Goal: Task Accomplishment & Management: Manage account settings

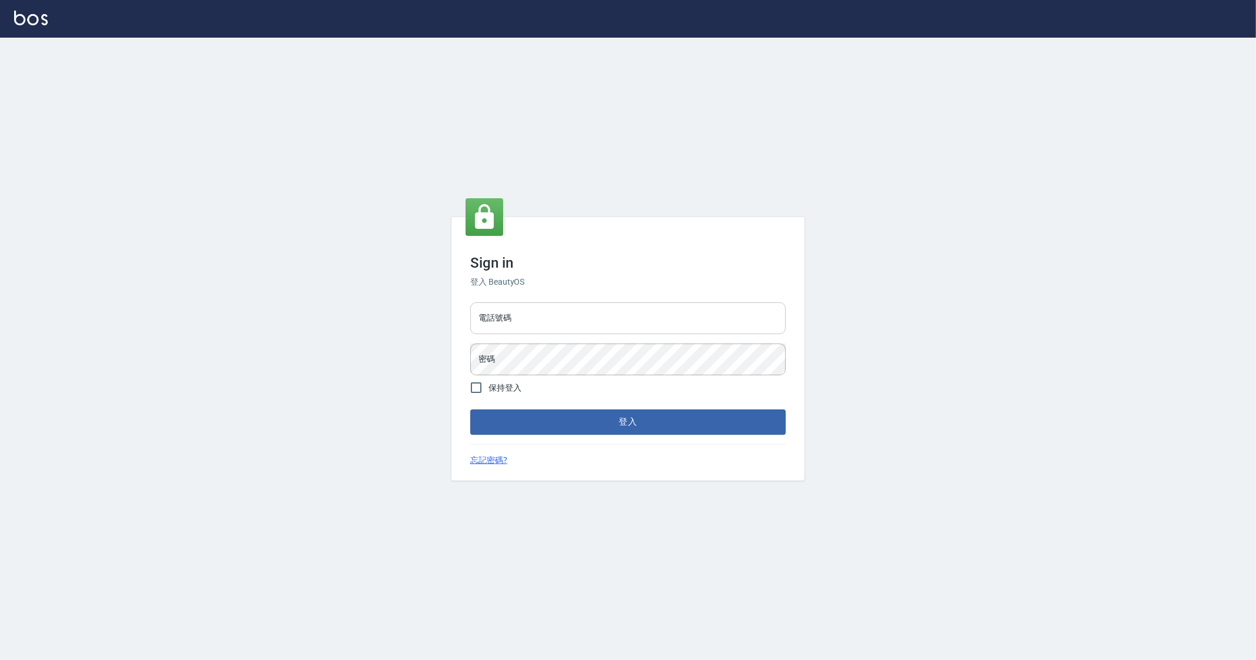
click at [525, 315] on input "電話號碼" at bounding box center [627, 319] width 315 height 32
type input "0912345"
click at [470, 410] on button "登入" at bounding box center [627, 422] width 315 height 25
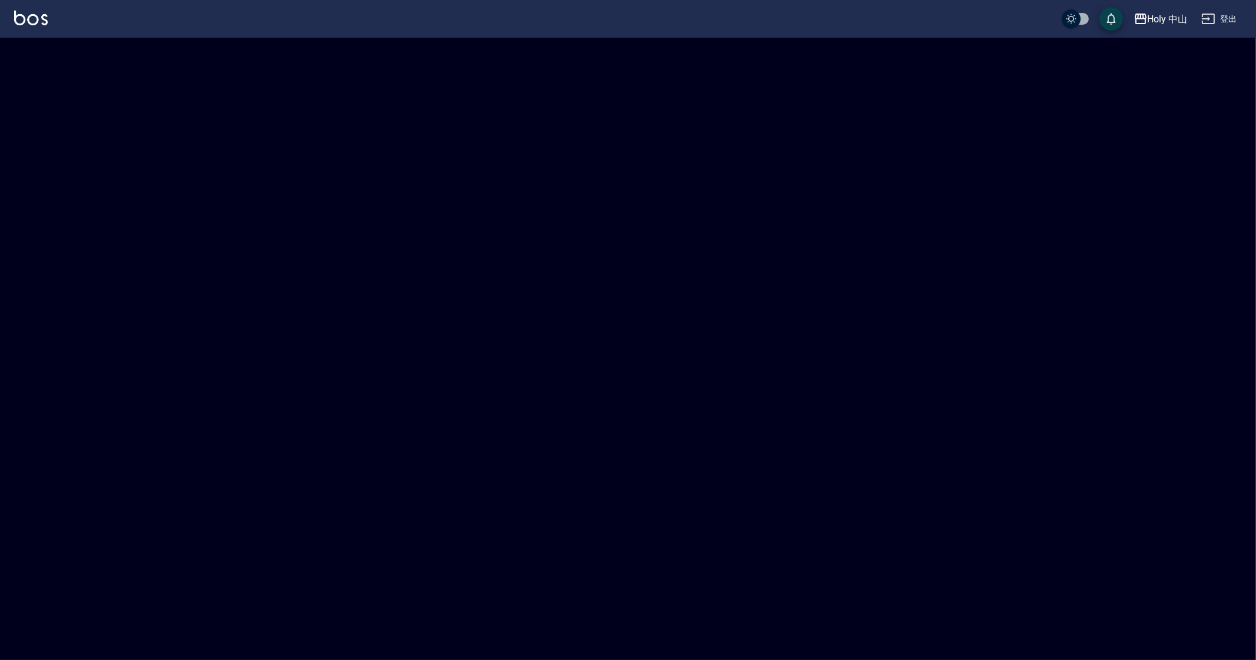
checkbox input "true"
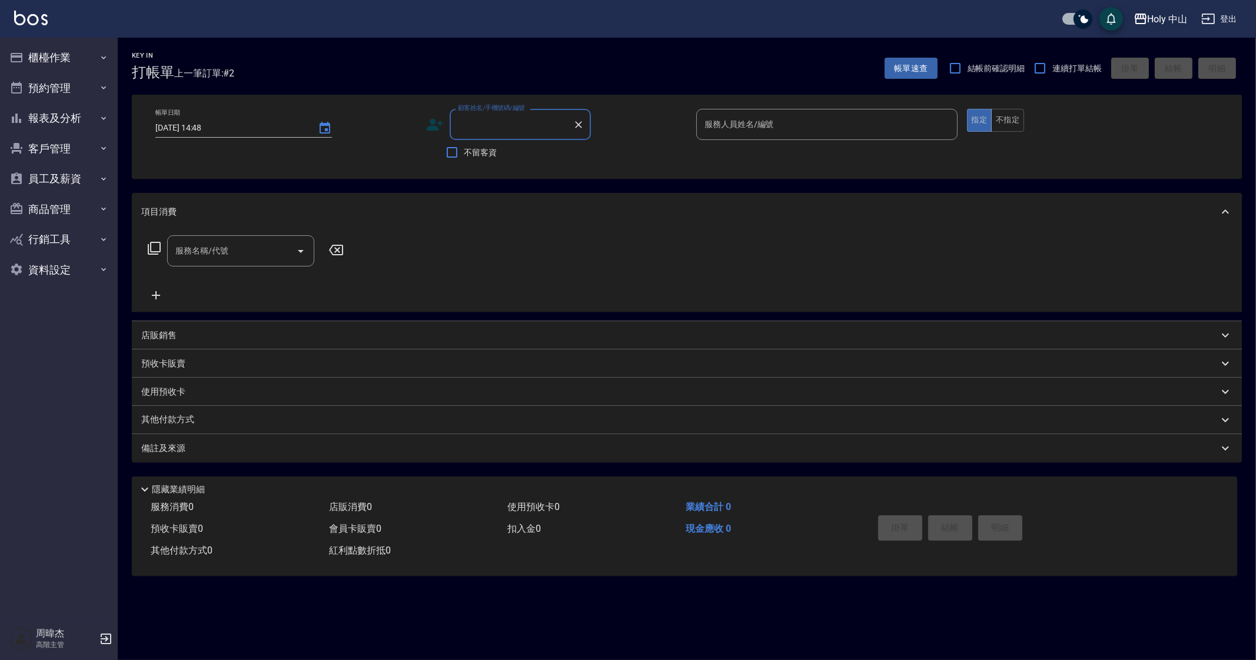
click at [1163, 20] on div "Holy 中山" at bounding box center [1168, 19] width 40 height 15
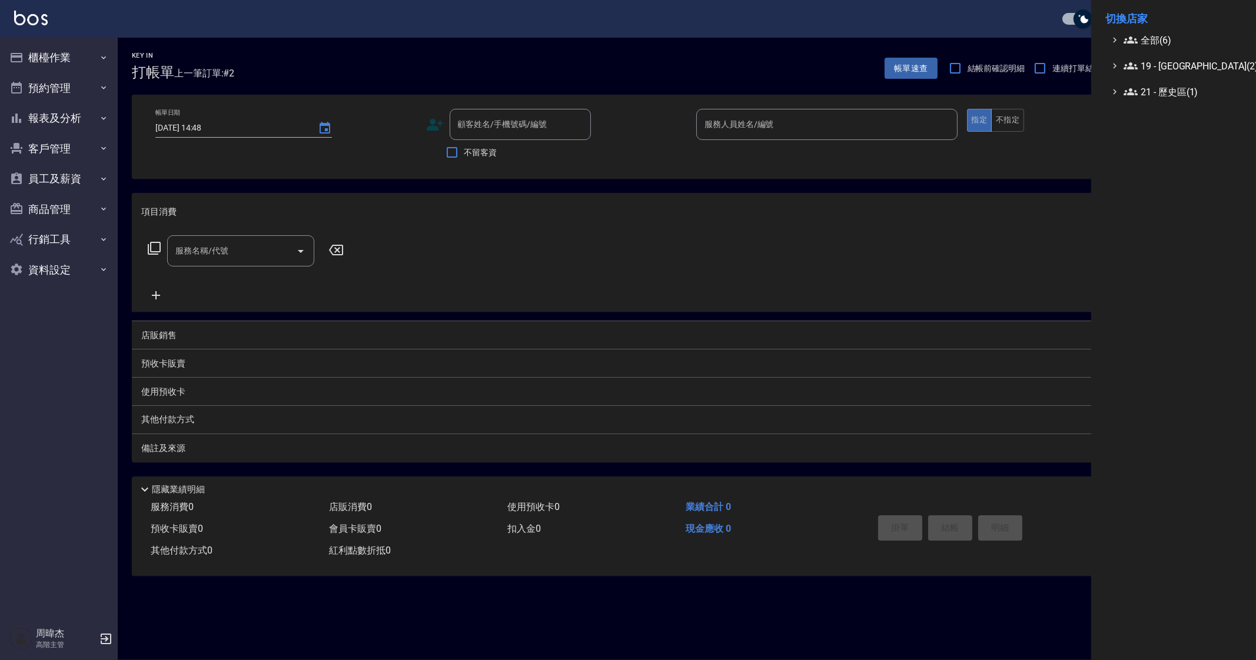
click at [1172, 48] on ul "全部(6) 19 - 新城區(2) 21 - 歷史區(1)" at bounding box center [1173, 66] width 137 height 66
click at [1177, 44] on span "全部(6)" at bounding box center [1181, 40] width 114 height 14
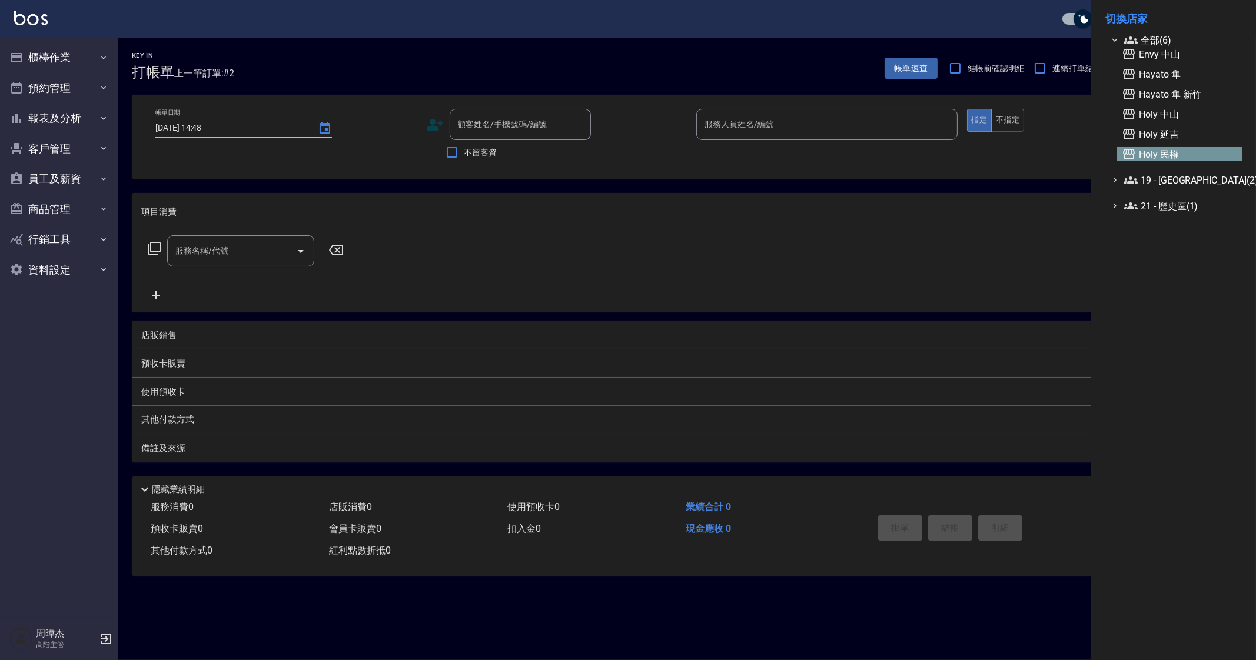
click at [1190, 149] on span "Holy 民權" at bounding box center [1179, 154] width 115 height 14
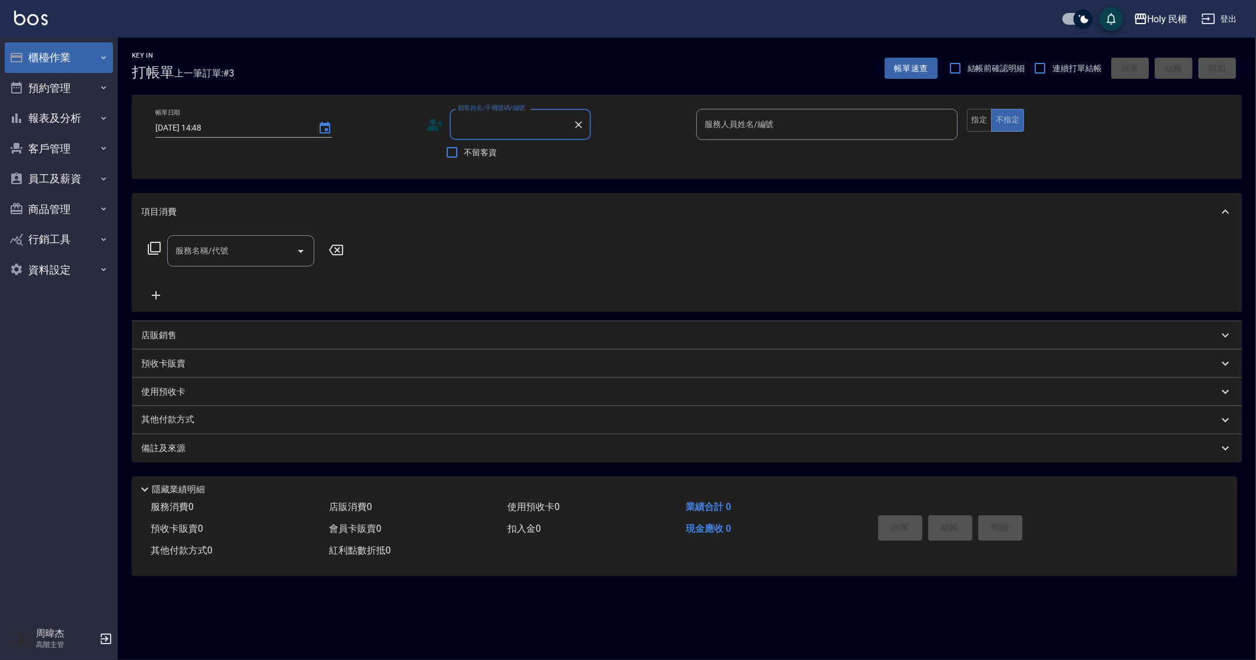
click at [67, 61] on button "櫃檯作業" at bounding box center [59, 57] width 108 height 31
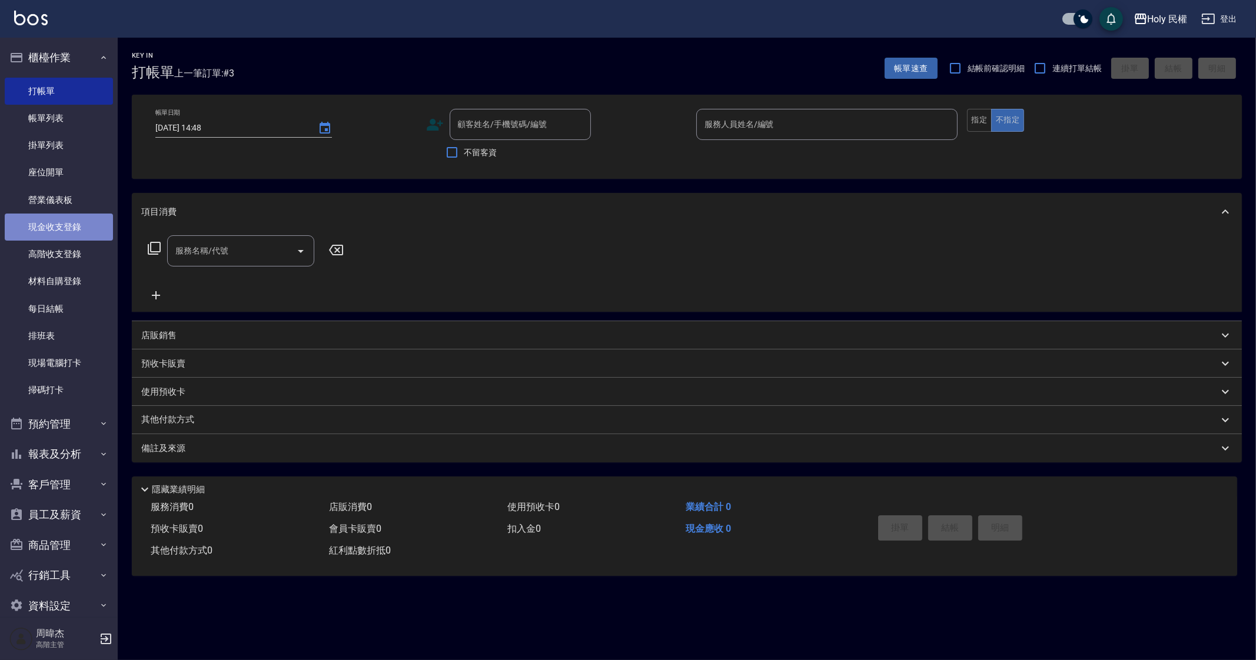
click at [72, 226] on link "現金收支登錄" at bounding box center [59, 227] width 108 height 27
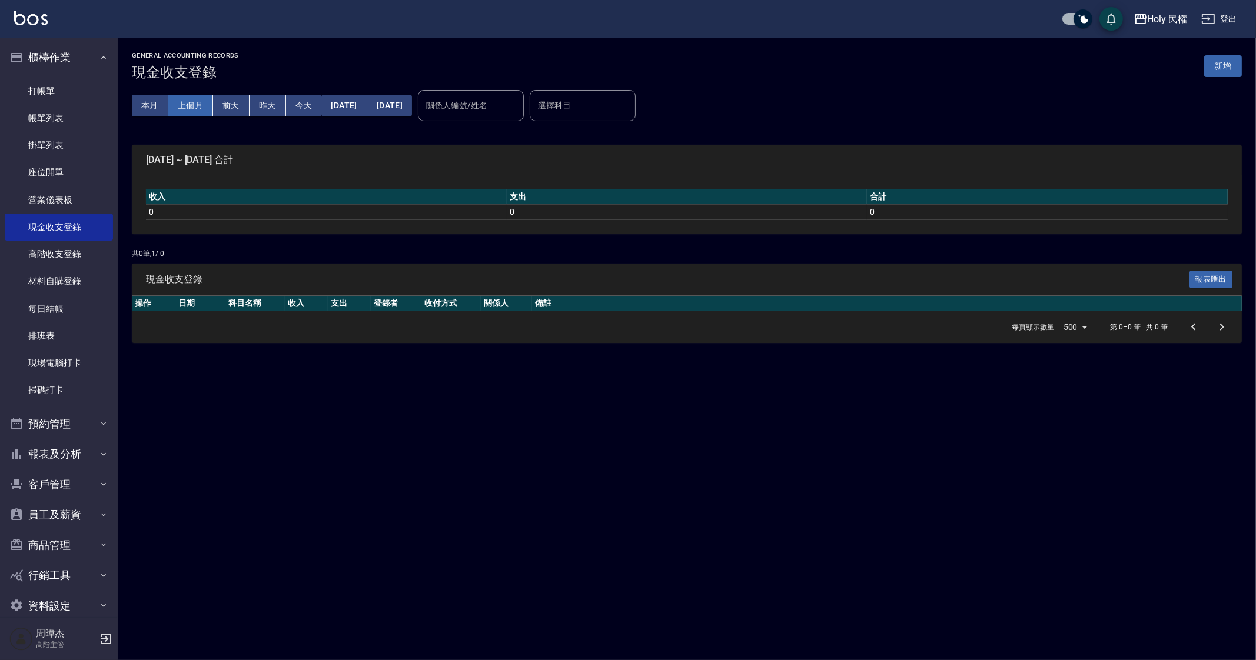
click at [201, 104] on button "上個月" at bounding box center [190, 106] width 45 height 22
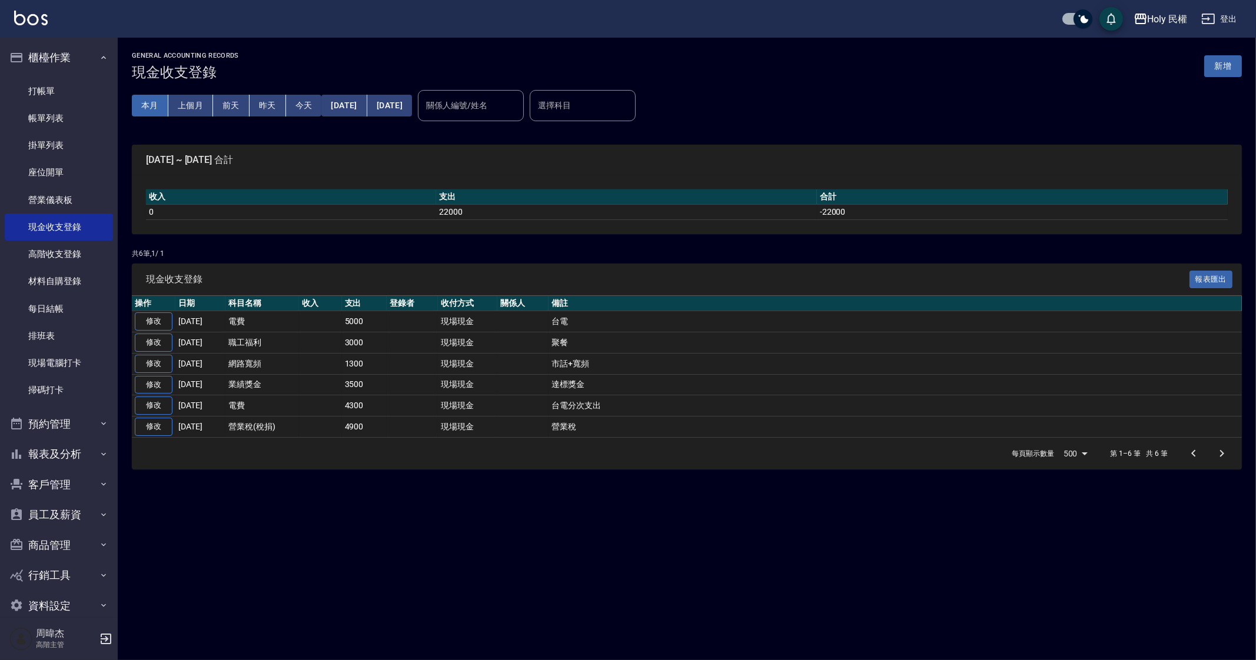
click at [154, 107] on button "本月" at bounding box center [150, 106] width 36 height 22
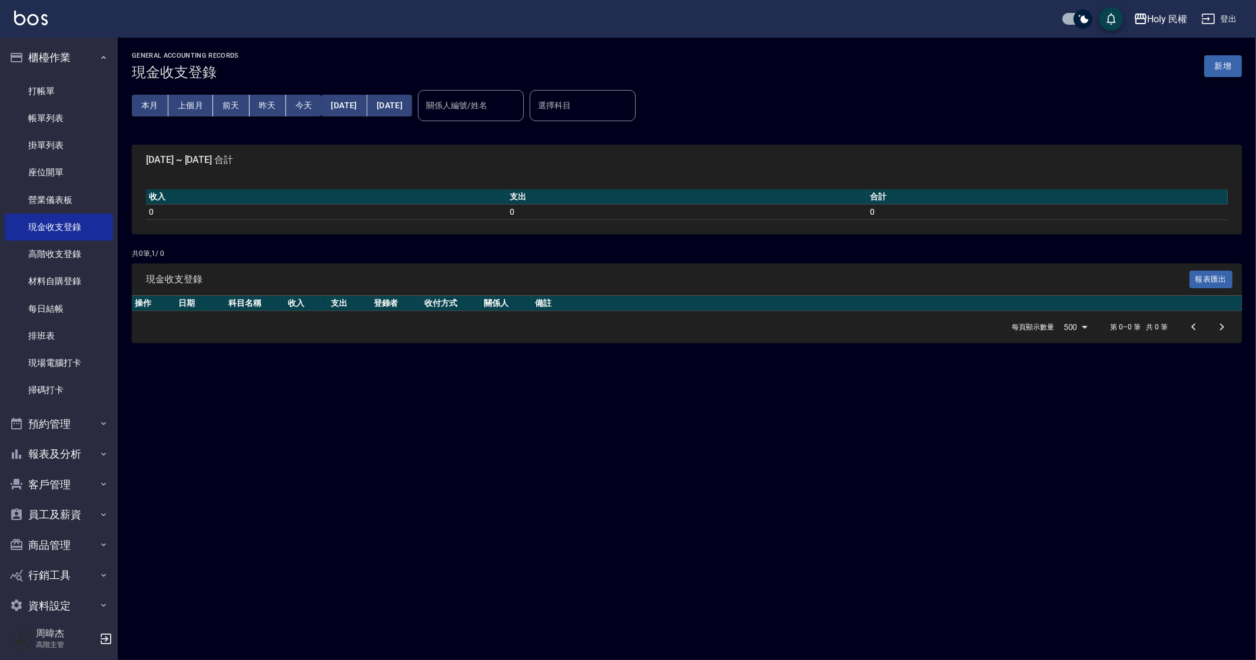
click at [1229, 69] on button "新增" at bounding box center [1223, 66] width 38 height 22
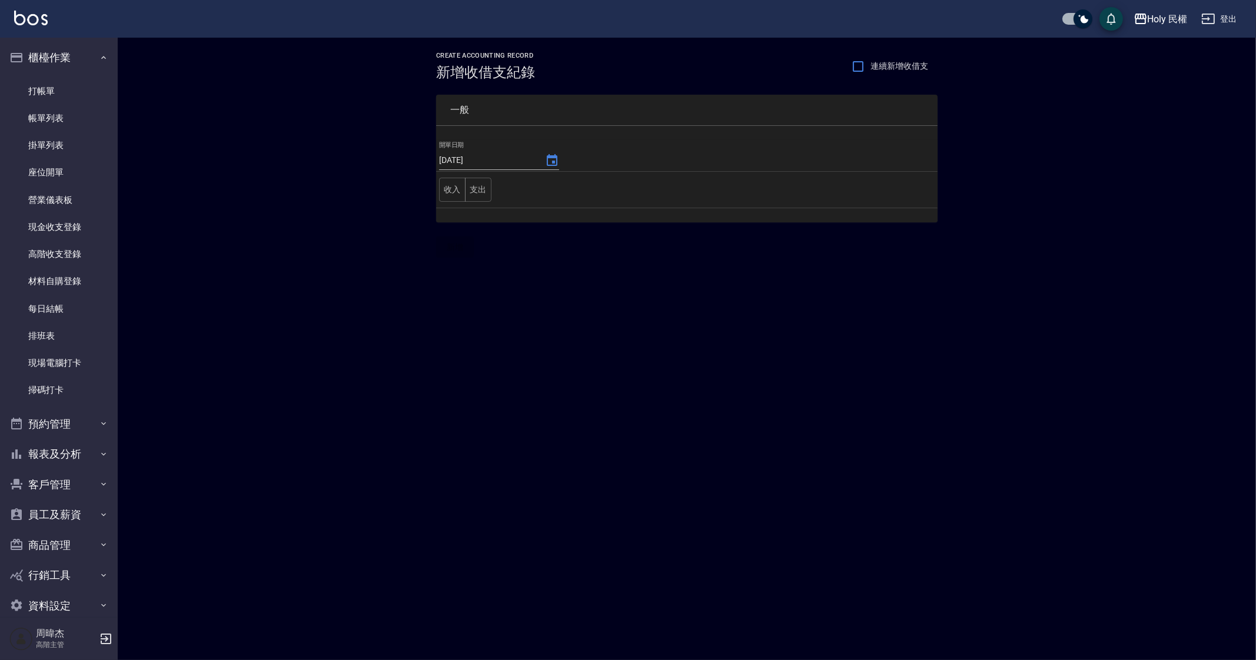
click at [189, 336] on div "CREATE ACCOUNTING RECORD 新增收借支紀錄 連續新增收借支 一般 開單日期 2025/09/13 收入 支出 新增" at bounding box center [628, 330] width 1256 height 660
click at [483, 191] on button "支出" at bounding box center [478, 190] width 26 height 24
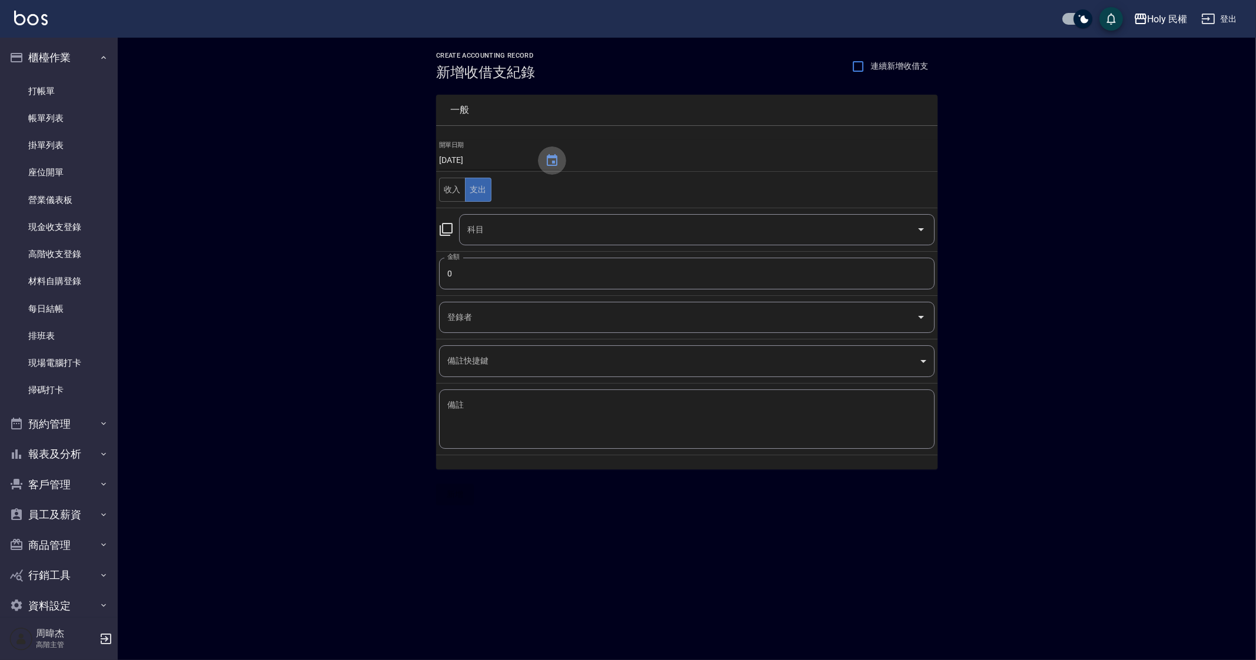
click at [546, 161] on icon "Choose date, selected date is 2025-09-13" at bounding box center [552, 161] width 14 height 14
click at [565, 255] on button "12" at bounding box center [556, 259] width 21 height 21
type input "2025/09/12"
click at [507, 275] on input "0" at bounding box center [687, 274] width 496 height 32
type input "6000"
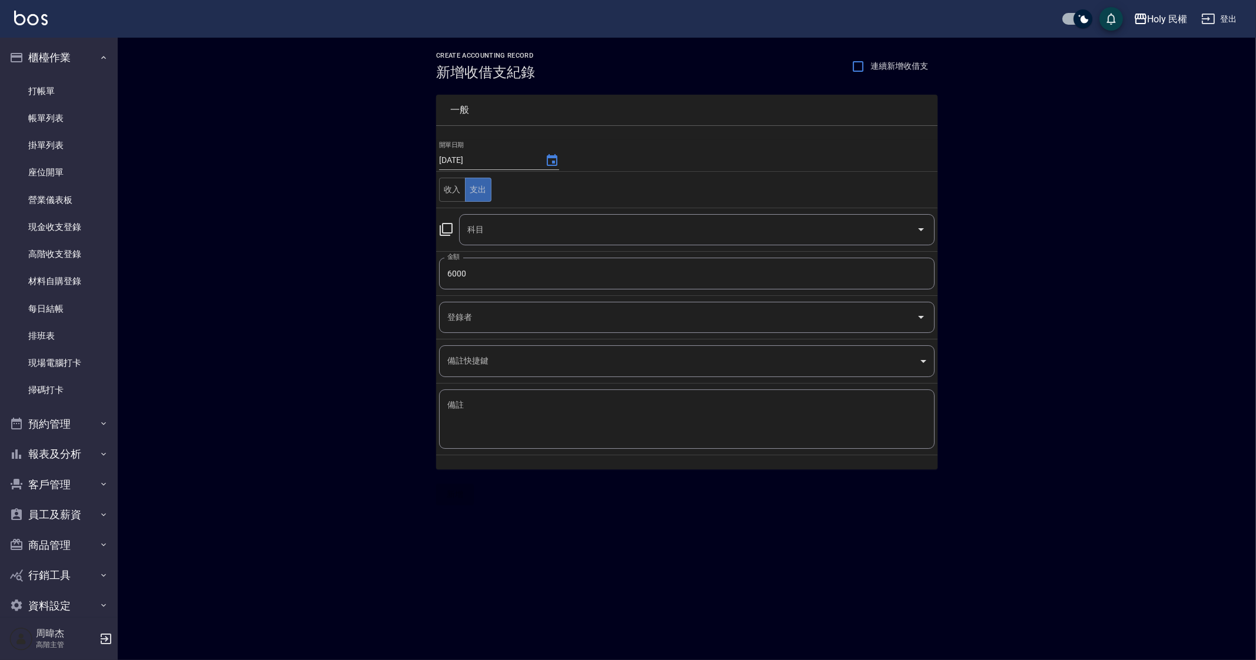
click at [555, 218] on div "科目" at bounding box center [697, 229] width 476 height 31
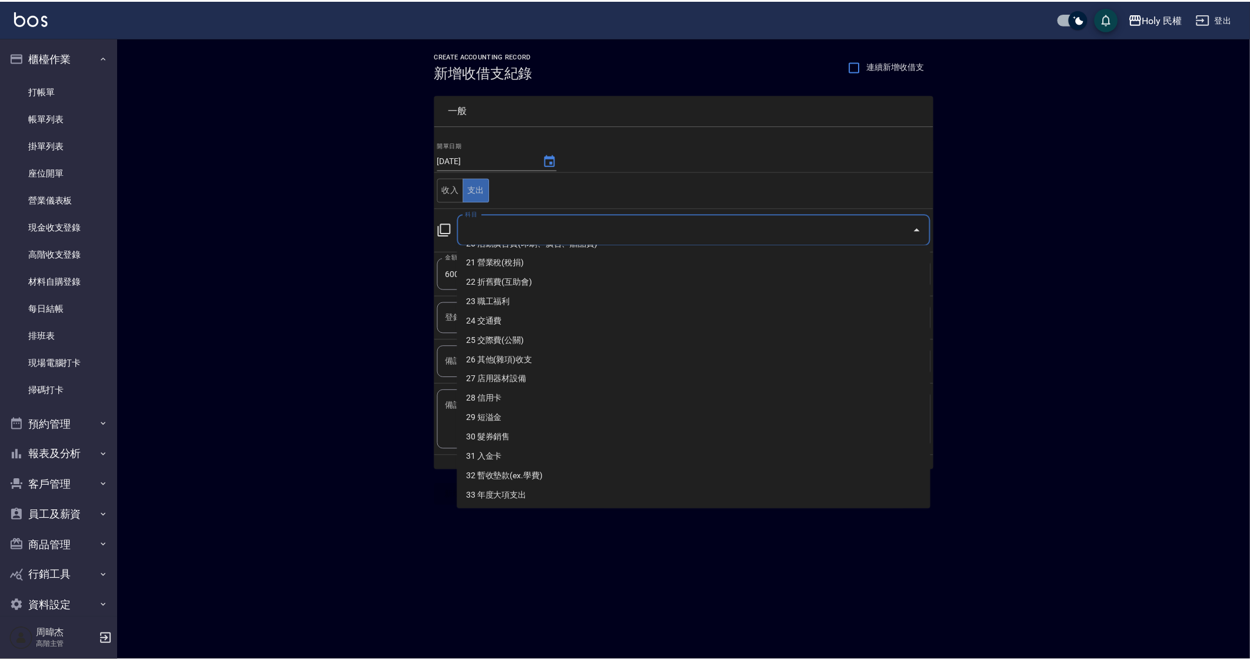
scroll to position [441, 0]
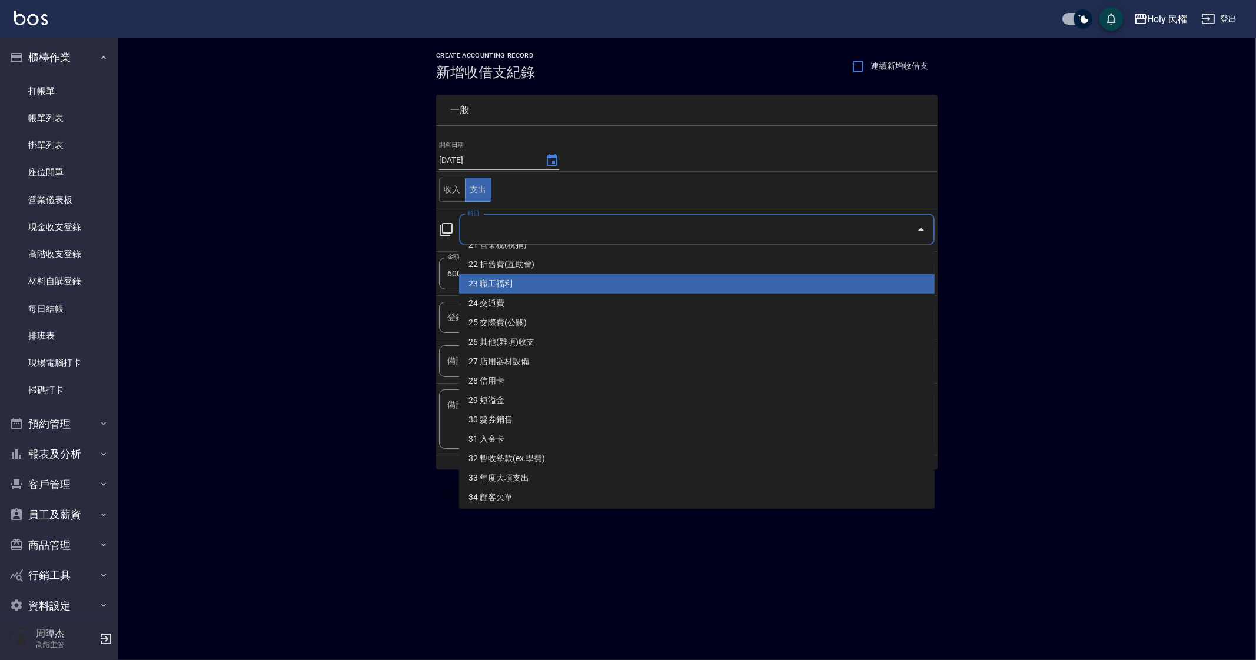
click at [623, 284] on li "23 職工福利" at bounding box center [697, 283] width 476 height 19
type input "23 職工福利"
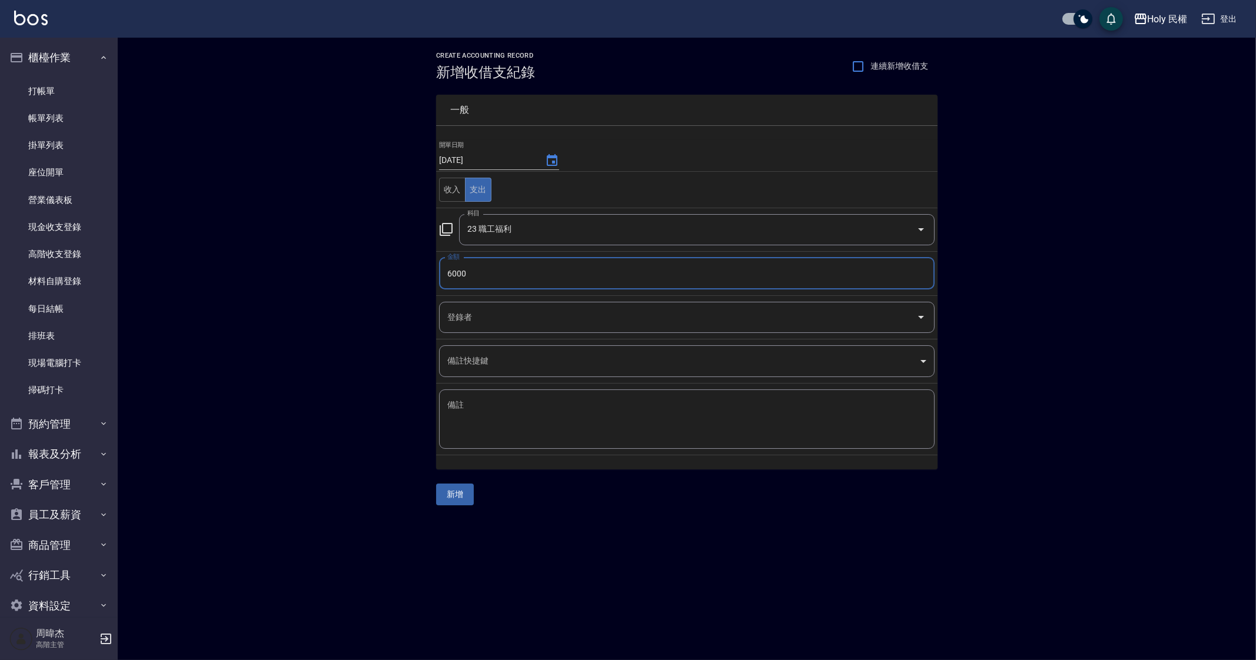
click at [617, 423] on textarea "備註" at bounding box center [686, 420] width 479 height 40
type textarea "f"
type textarea "花蓮員旅"
click at [544, 546] on div "CREATE ACCOUNTING RECORD 新增收借支紀錄 連續新增收借支 一般 開單日期 2025/09/12 收入 支出 科目 23 職工福利 科目…" at bounding box center [628, 330] width 1256 height 660
click at [465, 494] on button "新增" at bounding box center [455, 495] width 38 height 22
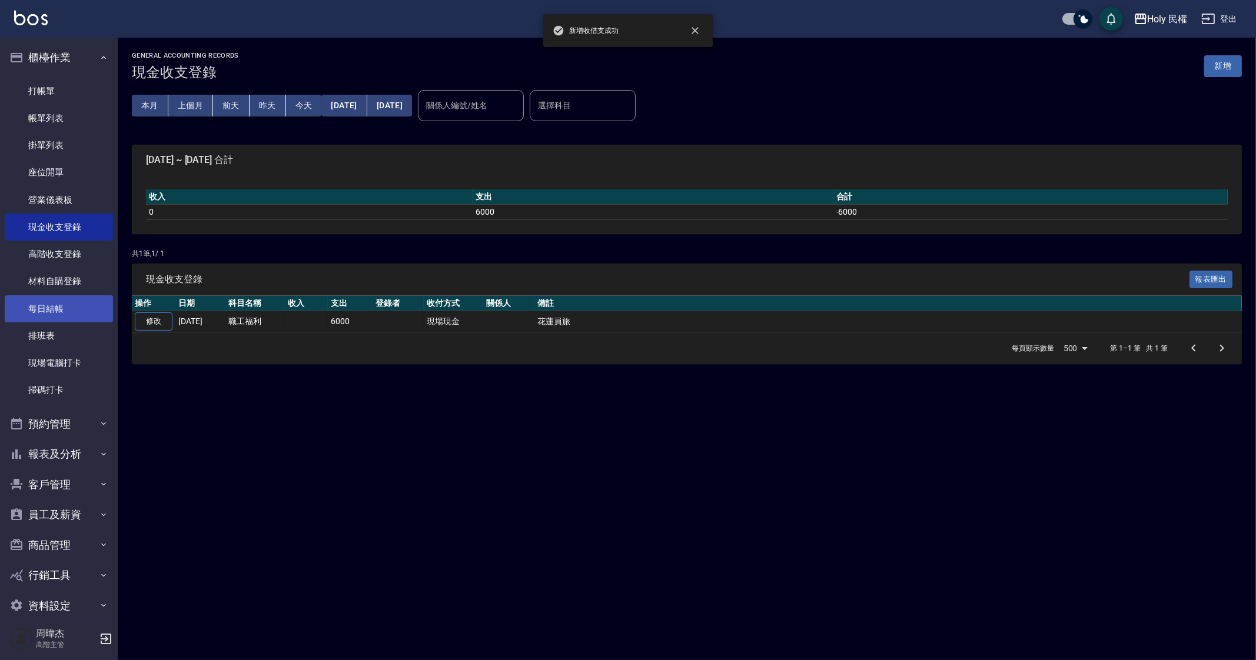
click at [69, 306] on link "每日結帳" at bounding box center [59, 308] width 108 height 27
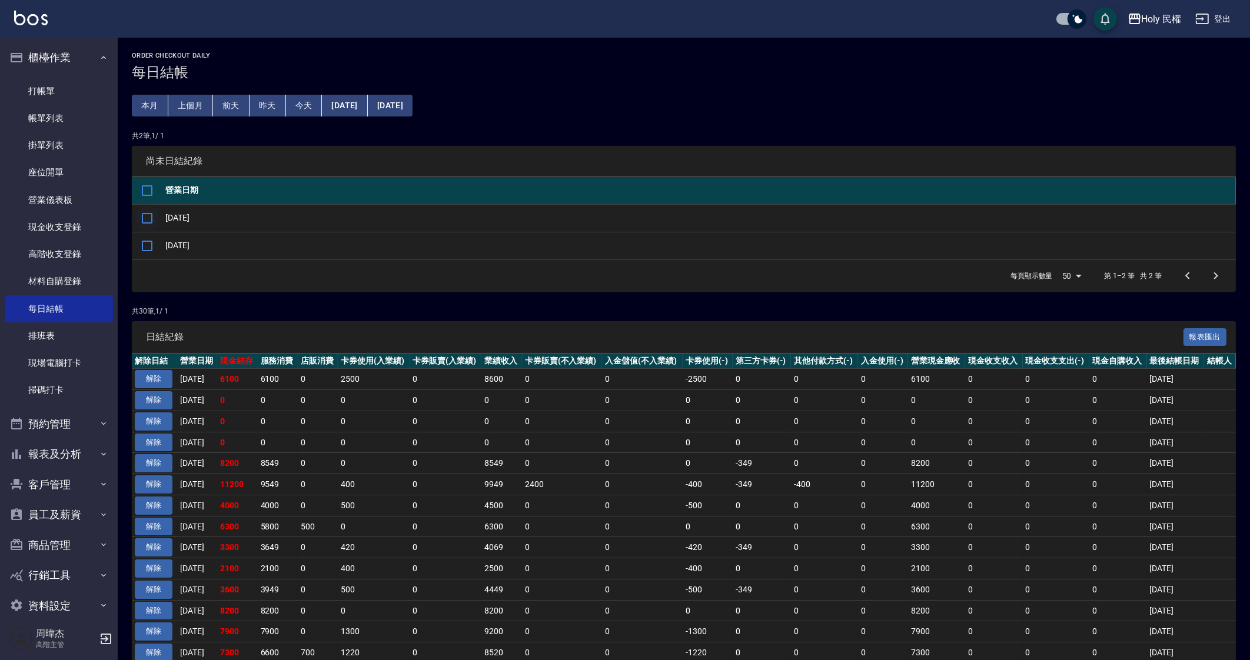
click at [157, 214] on input "checkbox" at bounding box center [147, 218] width 25 height 25
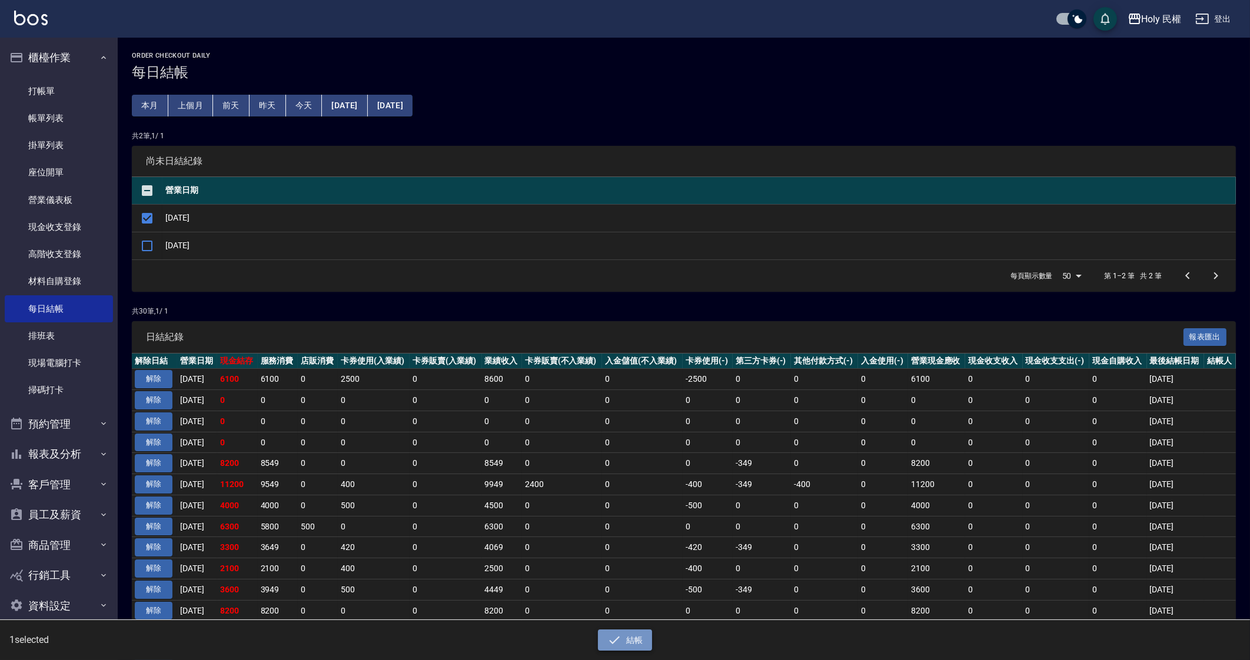
click at [617, 634] on icon "button" at bounding box center [614, 640] width 14 height 14
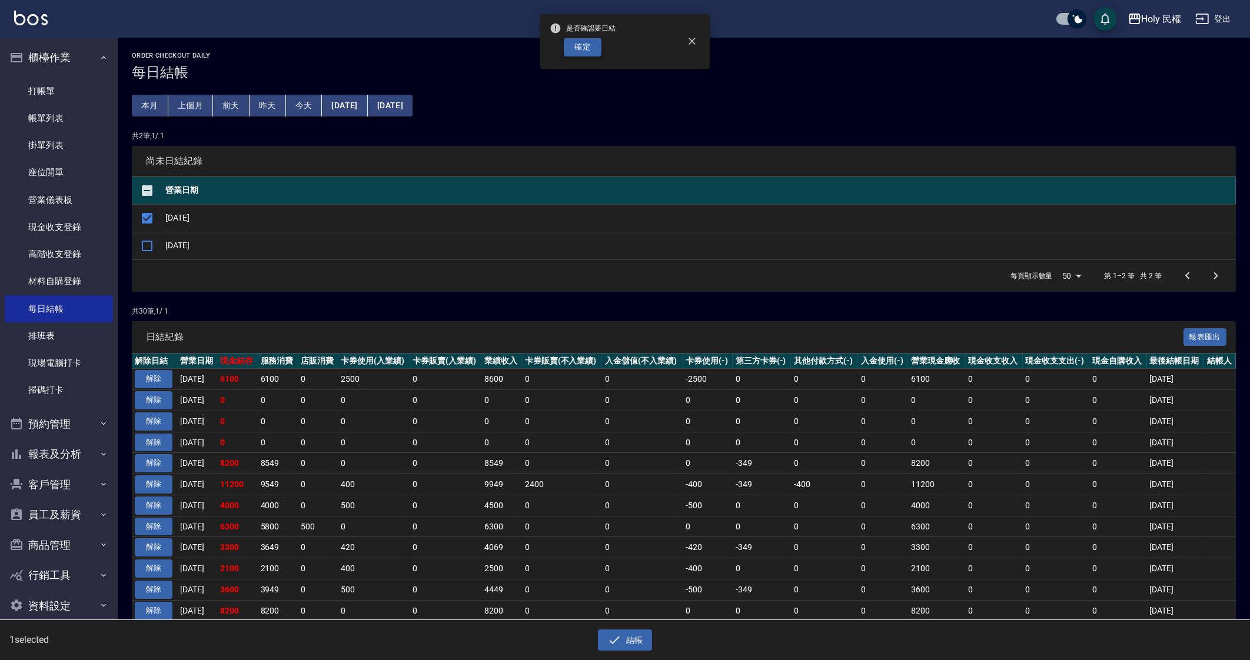
click at [568, 52] on button "確定" at bounding box center [583, 47] width 38 height 18
checkbox input "false"
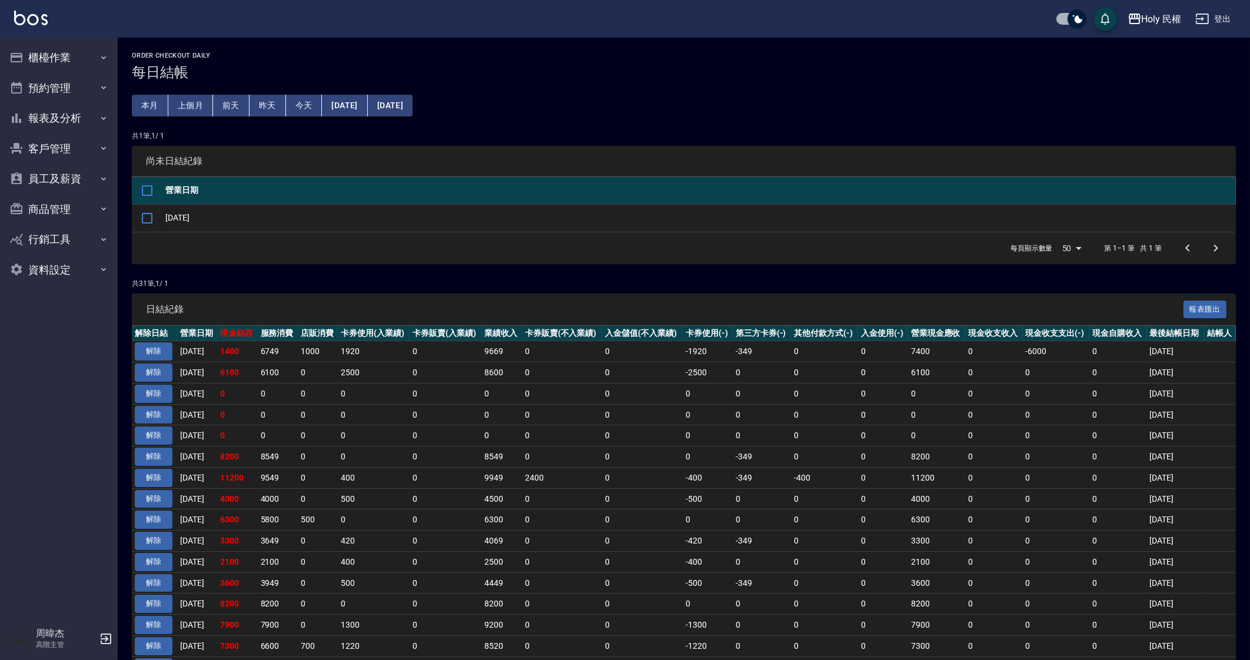
click at [479, 438] on td "0" at bounding box center [446, 436] width 72 height 21
click at [1045, 448] on td "0" at bounding box center [1056, 457] width 67 height 21
click at [44, 119] on button "報表及分析" at bounding box center [59, 118] width 108 height 31
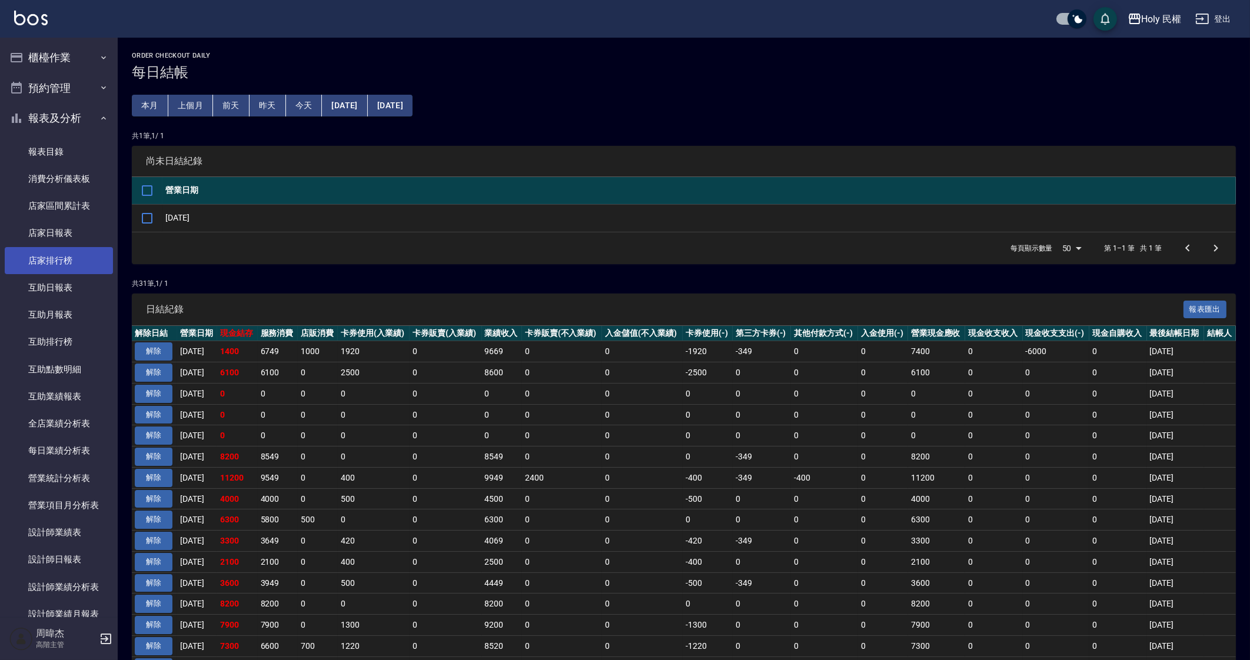
click at [61, 254] on link "店家排行榜" at bounding box center [59, 260] width 108 height 27
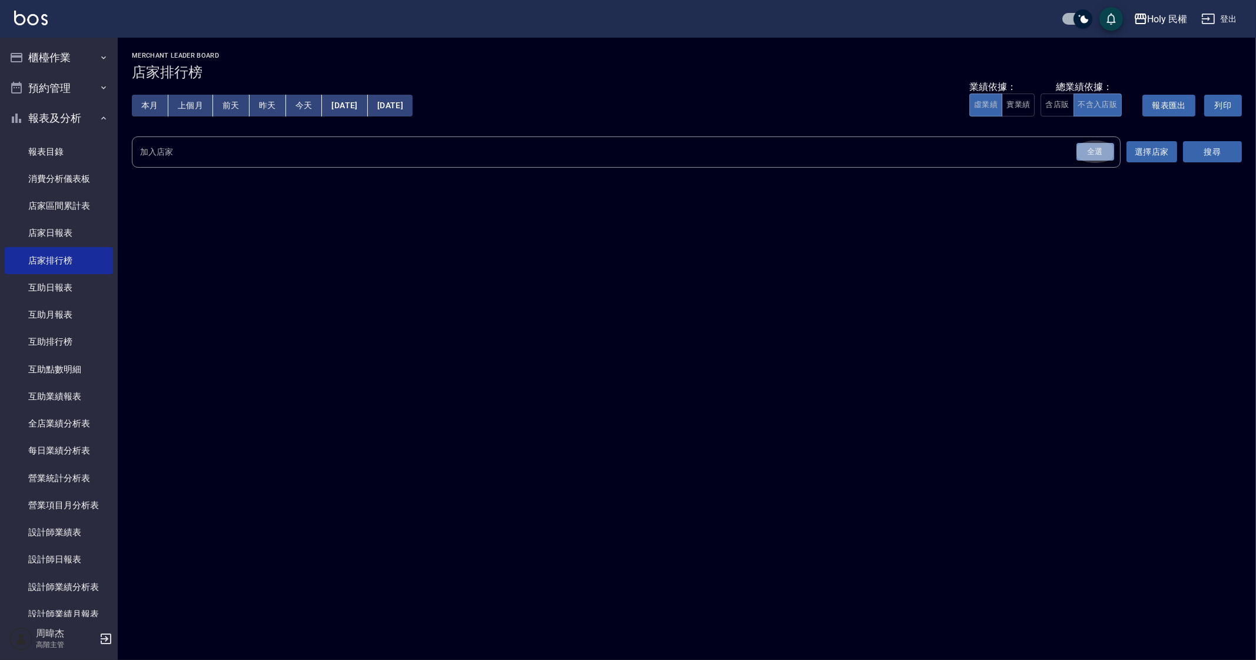
click at [1105, 150] on div "全選" at bounding box center [1096, 152] width 38 height 18
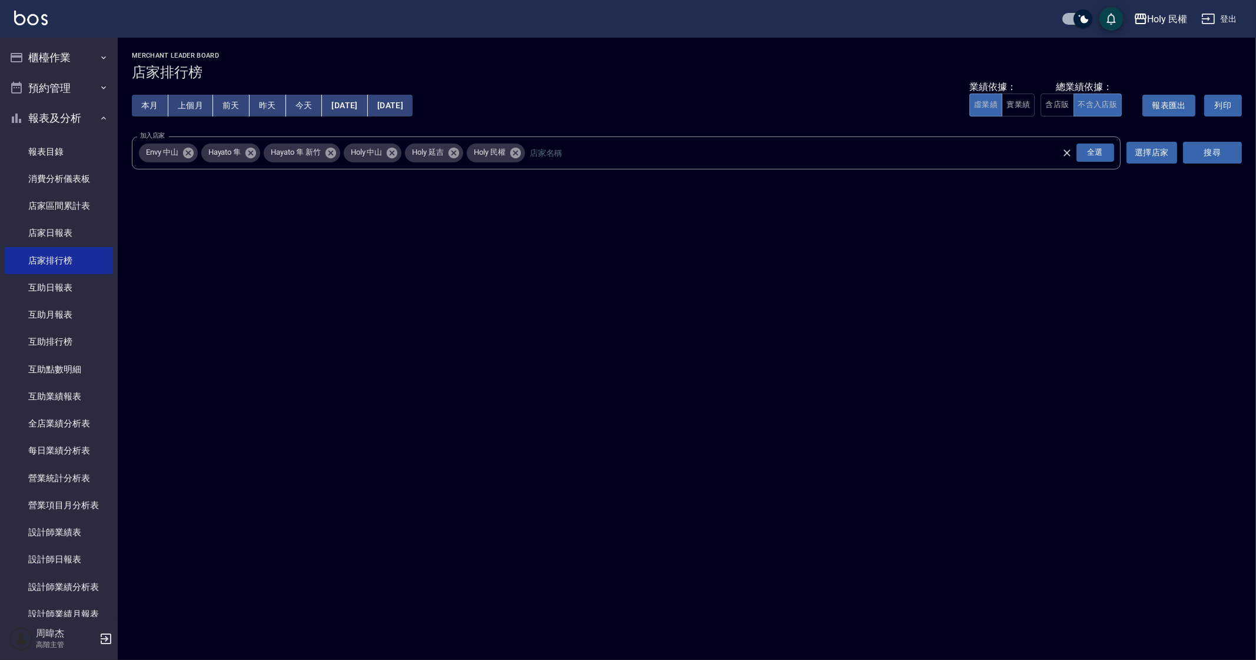
click at [1236, 149] on button "搜尋" at bounding box center [1212, 153] width 59 height 22
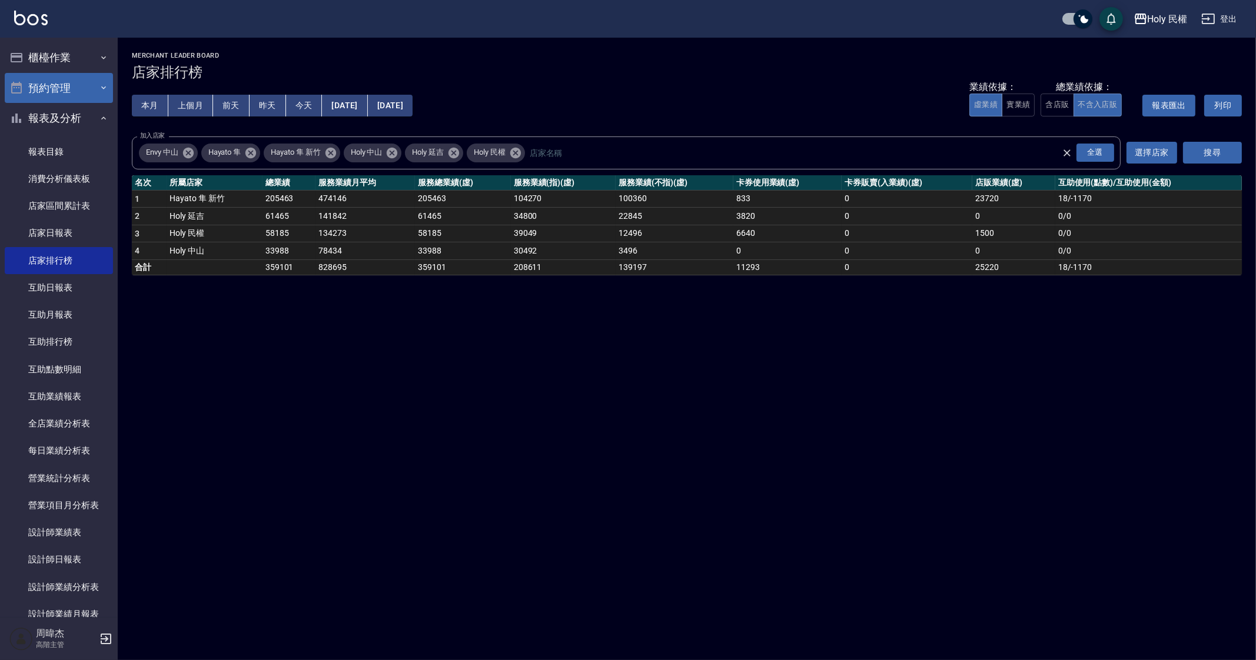
click at [78, 79] on button "預約管理" at bounding box center [59, 88] width 108 height 31
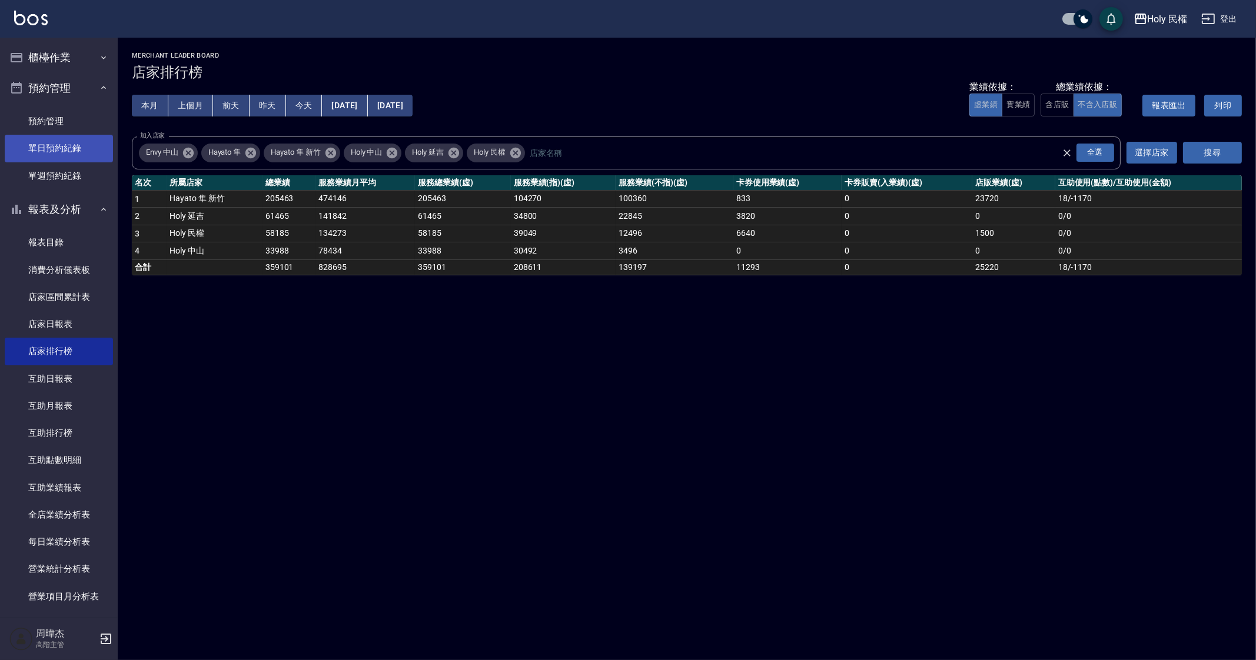
click at [91, 149] on link "單日預約紀錄" at bounding box center [59, 148] width 108 height 27
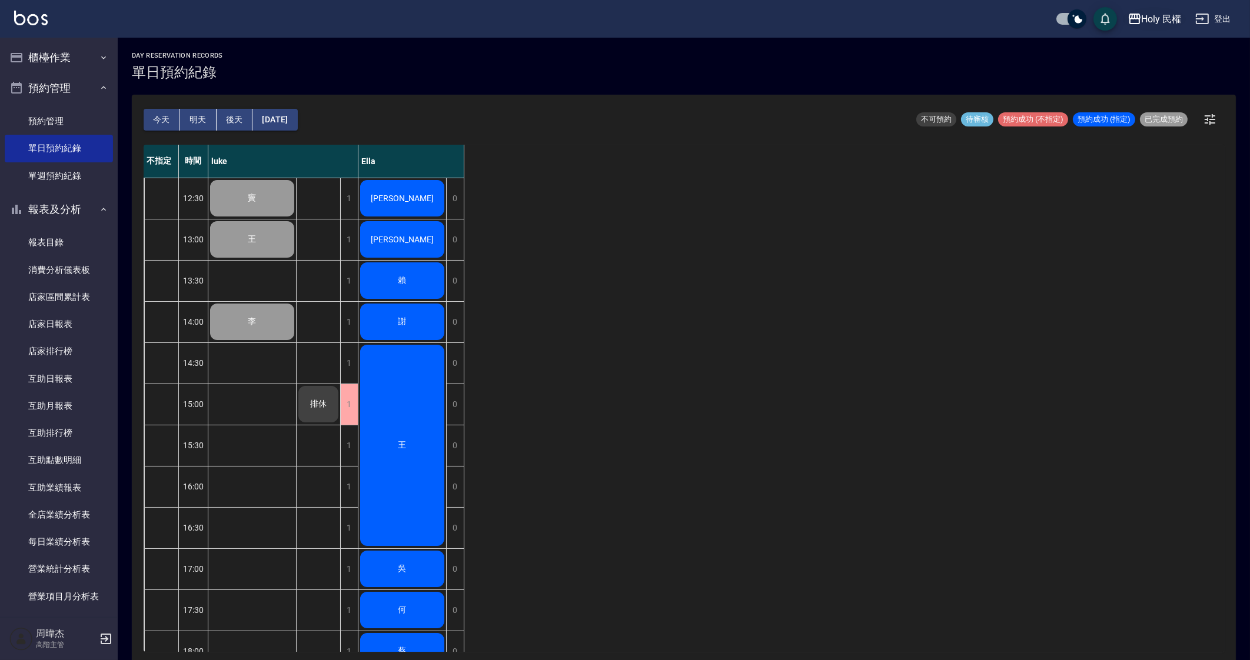
click at [1147, 26] on button "Holy 民權" at bounding box center [1155, 19] width 64 height 24
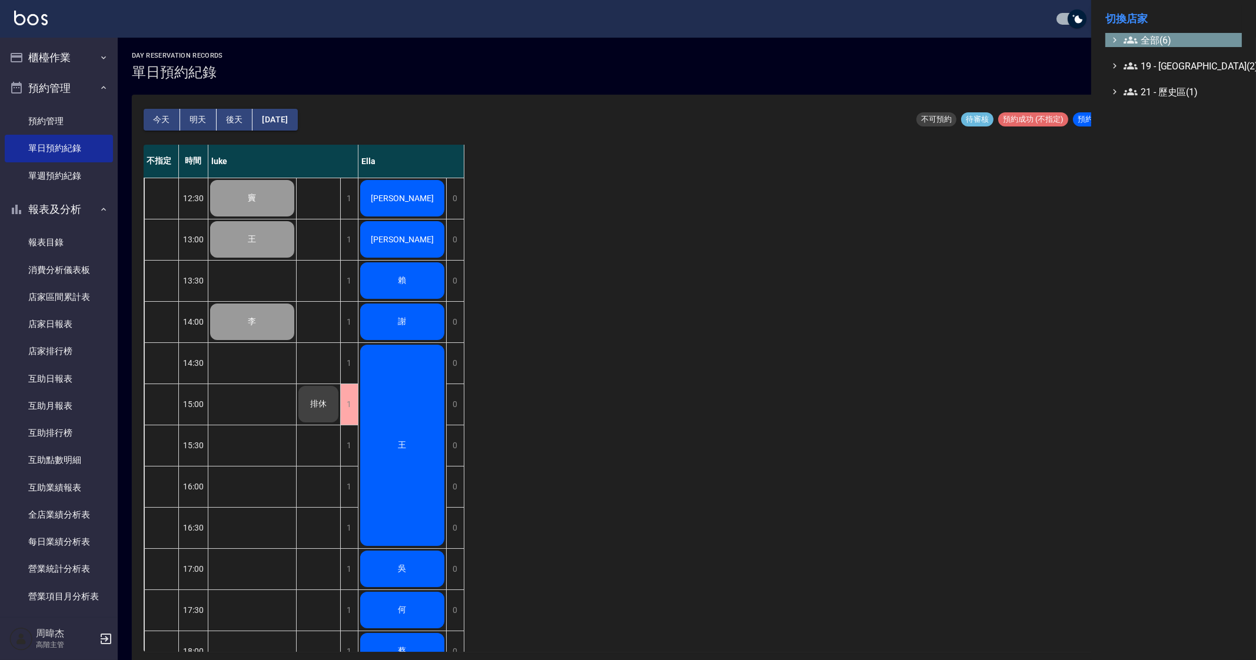
click at [1144, 42] on span "全部(6)" at bounding box center [1181, 40] width 114 height 14
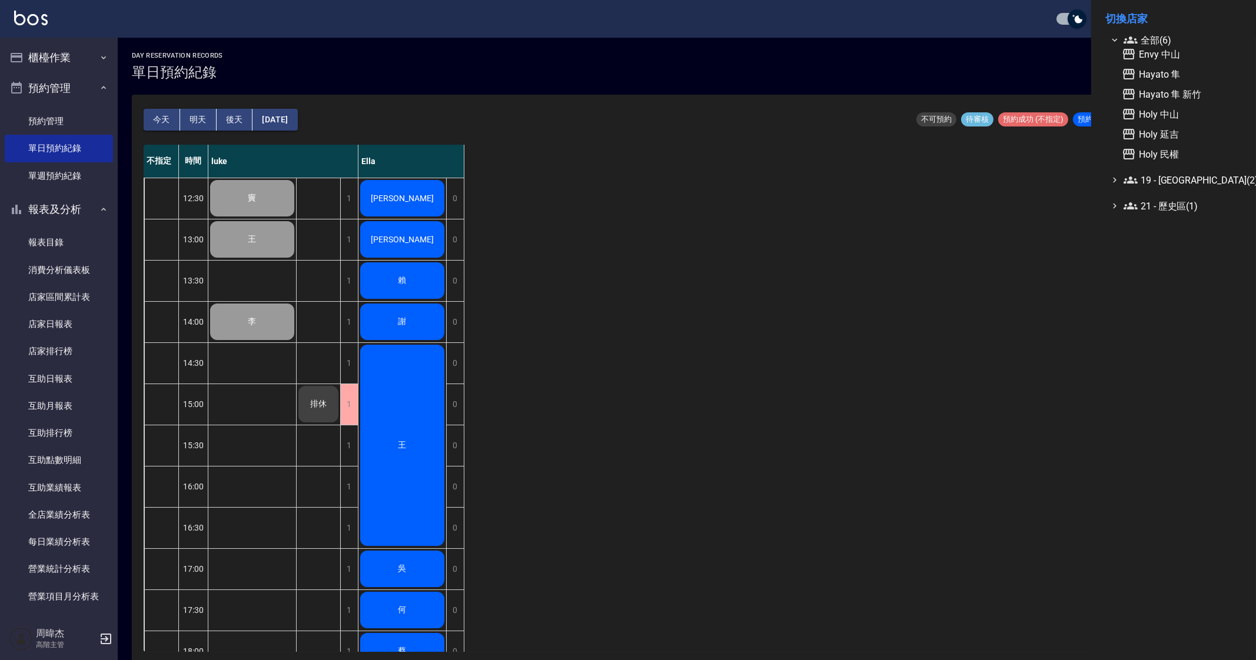
click at [921, 301] on div at bounding box center [628, 330] width 1256 height 660
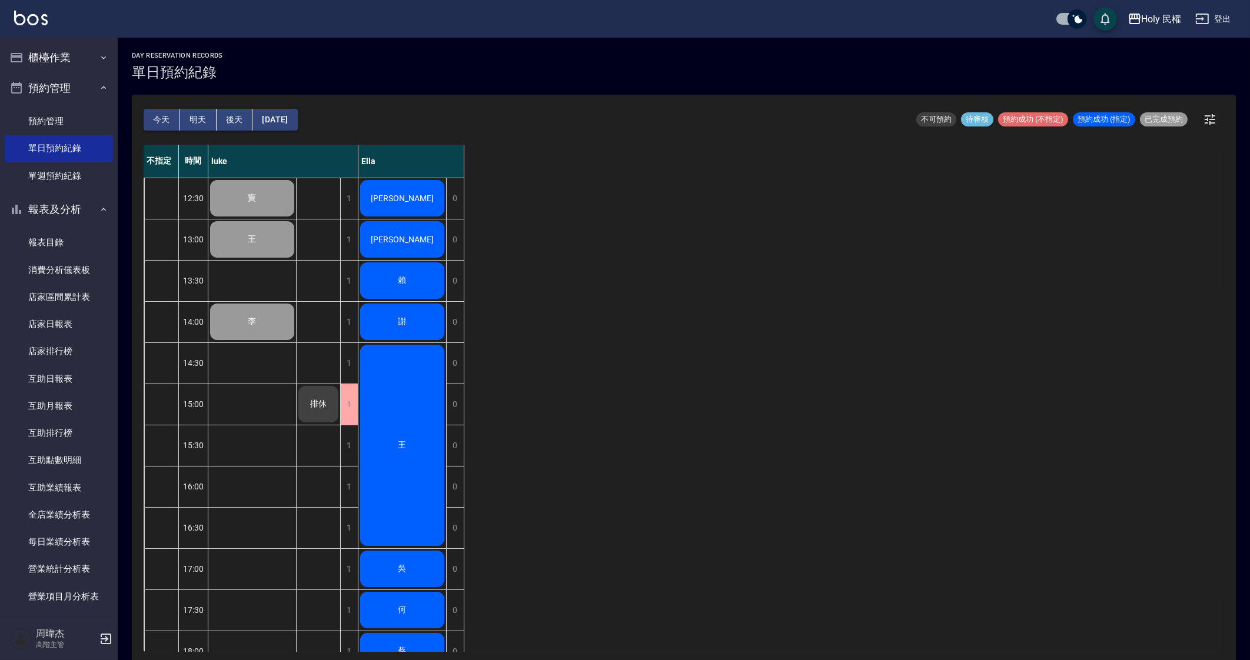
click at [202, 115] on button "明天" at bounding box center [198, 120] width 36 height 22
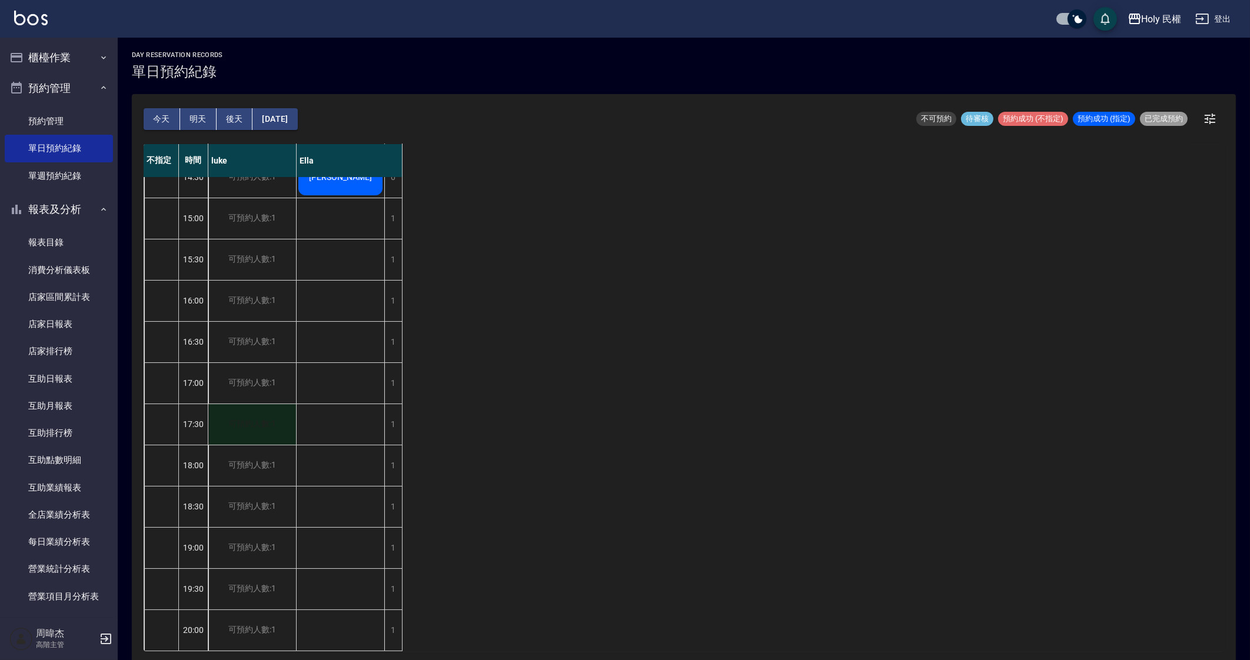
scroll to position [3, 0]
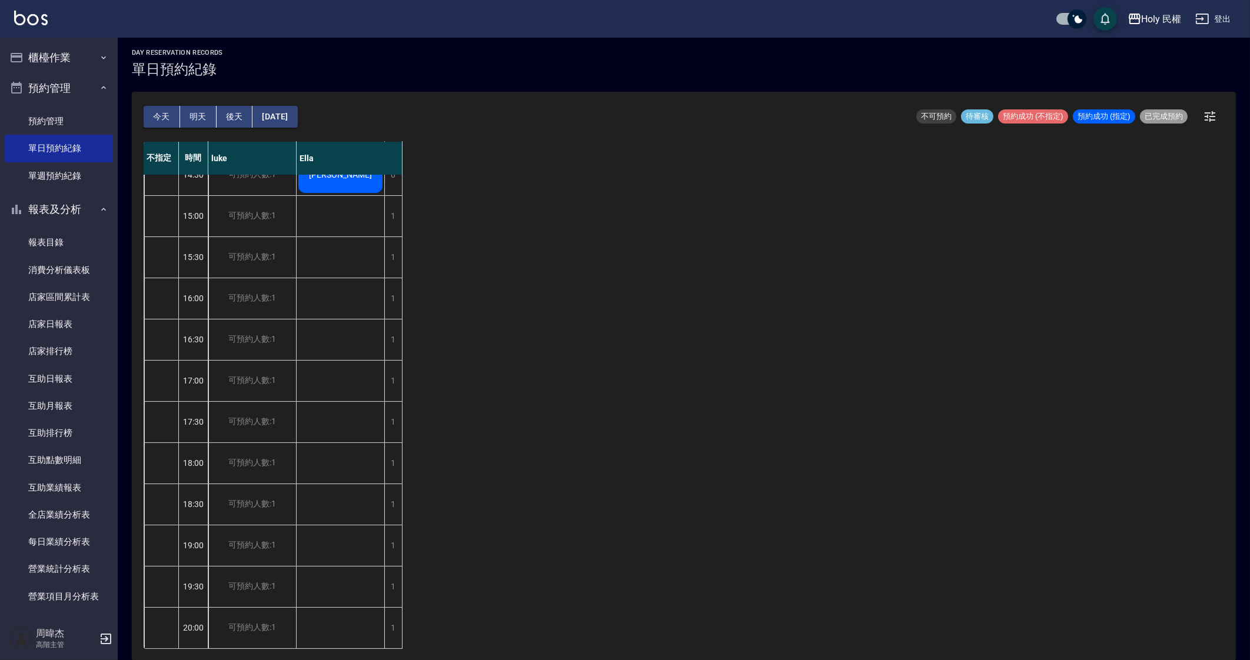
click at [162, 117] on button "今天" at bounding box center [162, 117] width 36 height 22
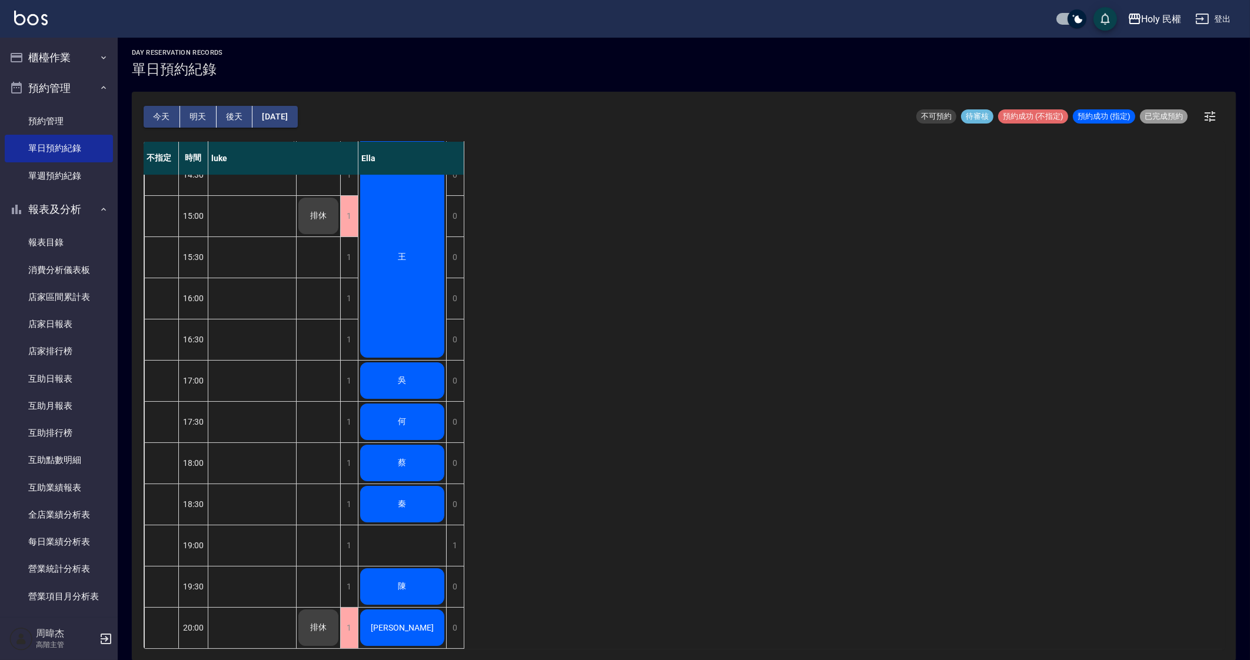
click at [320, 623] on span "排休" at bounding box center [318, 628] width 21 height 11
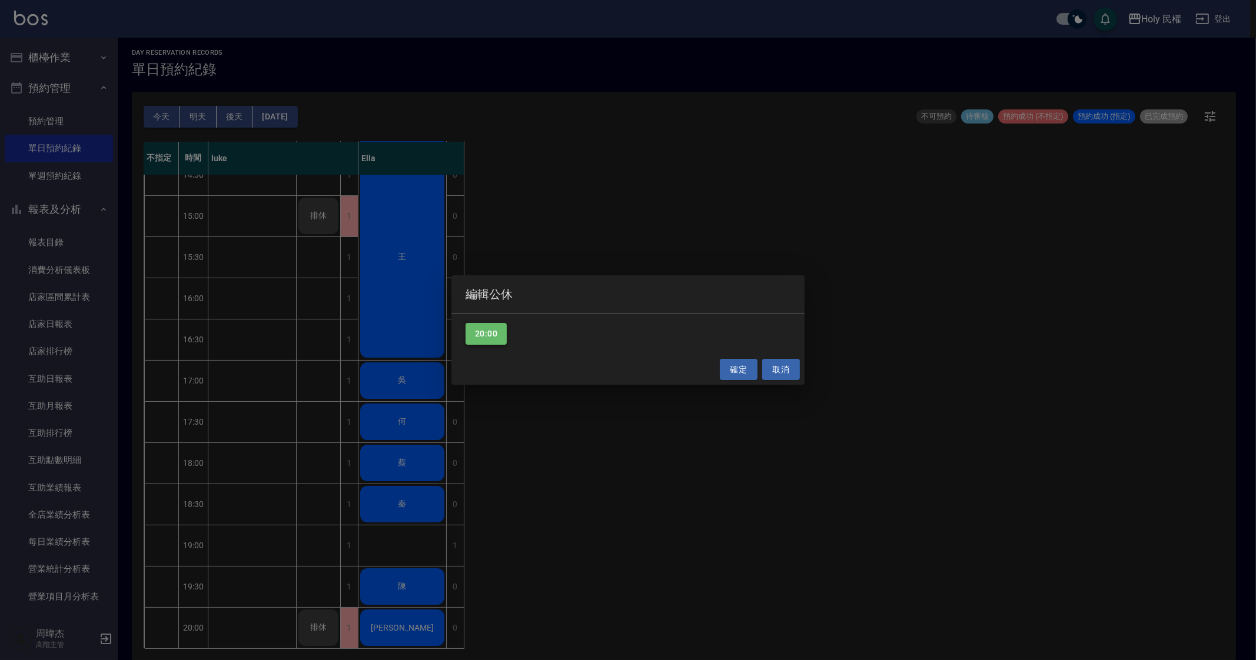
click at [491, 333] on button "20:00" at bounding box center [486, 334] width 41 height 22
click at [738, 372] on button "確定" at bounding box center [739, 370] width 38 height 22
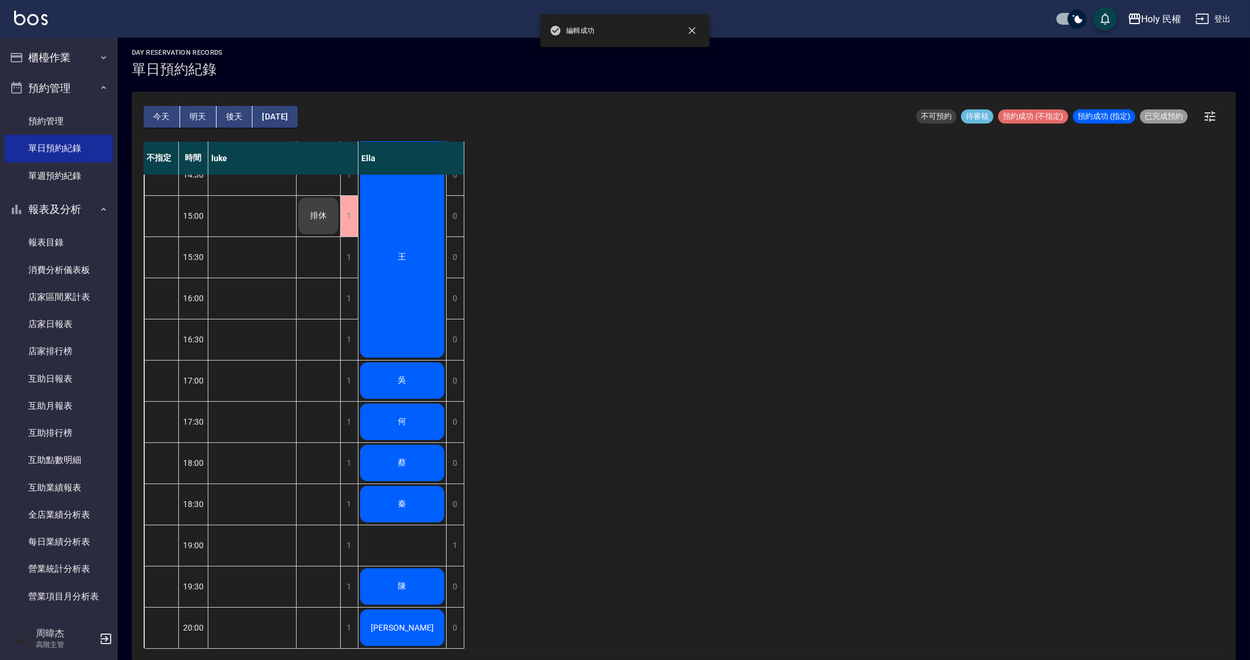
click at [738, 372] on div "不指定 時間 luke Ella 12:30 13:00 13:30 14:00 14:30 15:00 15:30 16:00 16:30 17:00 17…" at bounding box center [684, 395] width 1081 height 507
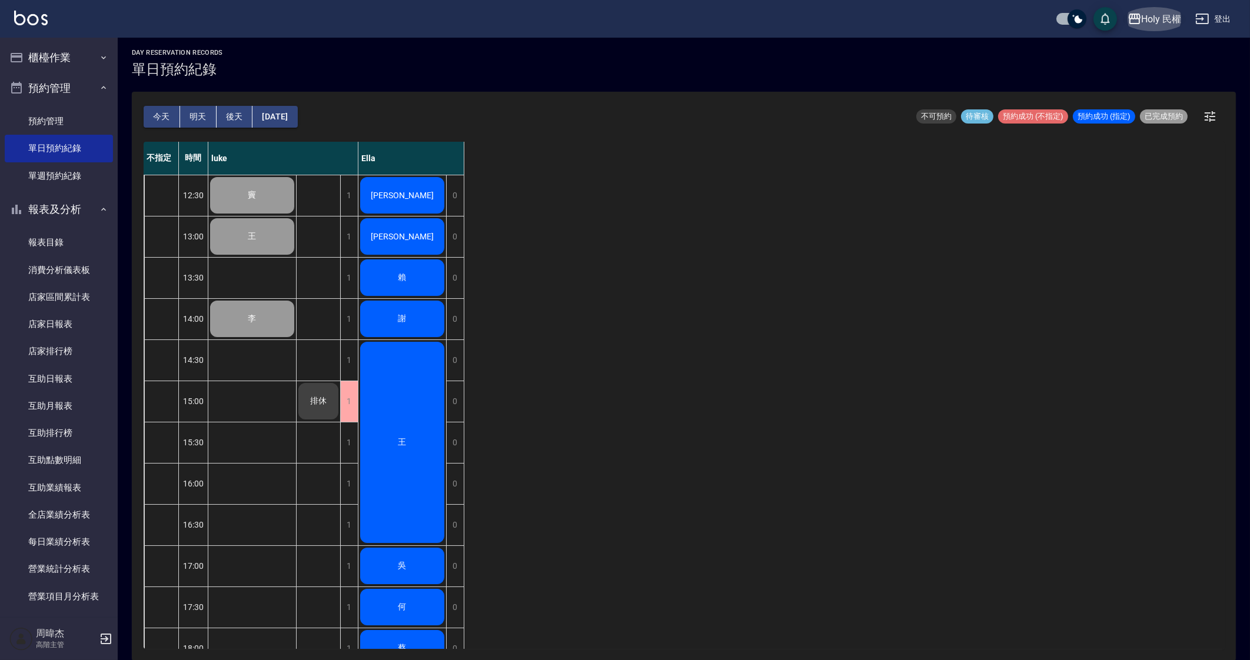
click at [1165, 21] on div "Holy 民權" at bounding box center [1162, 19] width 40 height 15
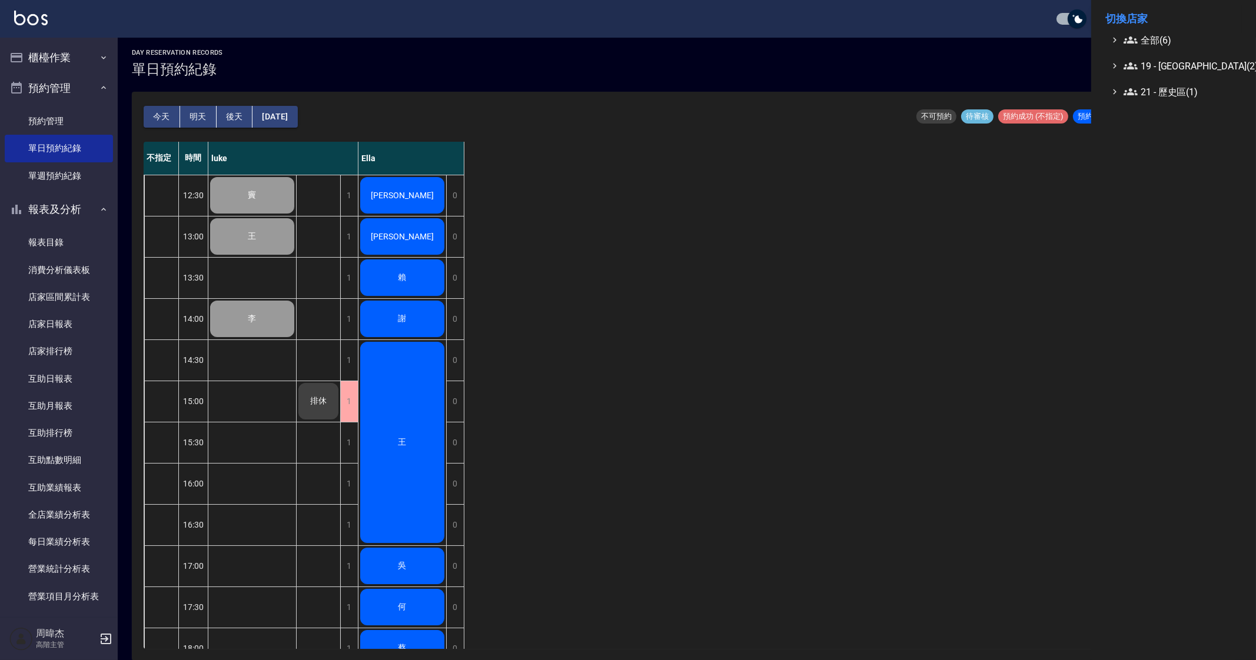
click at [1154, 31] on li "切換店家" at bounding box center [1173, 19] width 137 height 28
click at [1154, 39] on span "全部(6)" at bounding box center [1181, 40] width 114 height 14
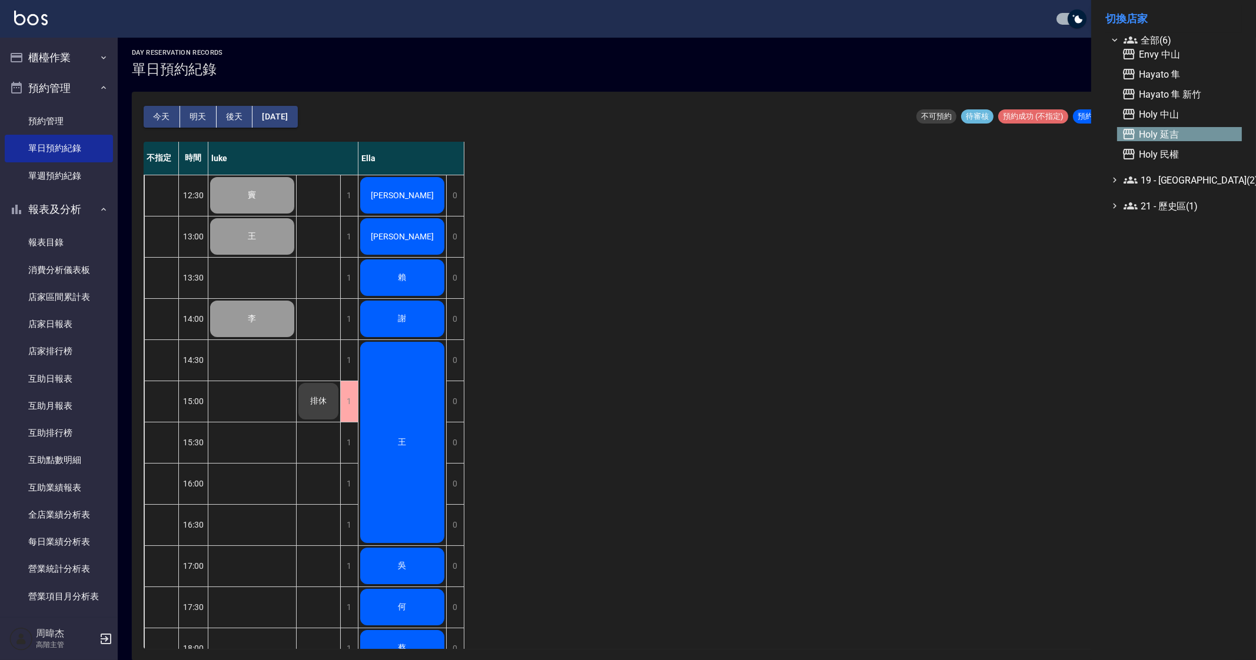
click at [1172, 127] on span "Holy 延吉" at bounding box center [1179, 134] width 115 height 14
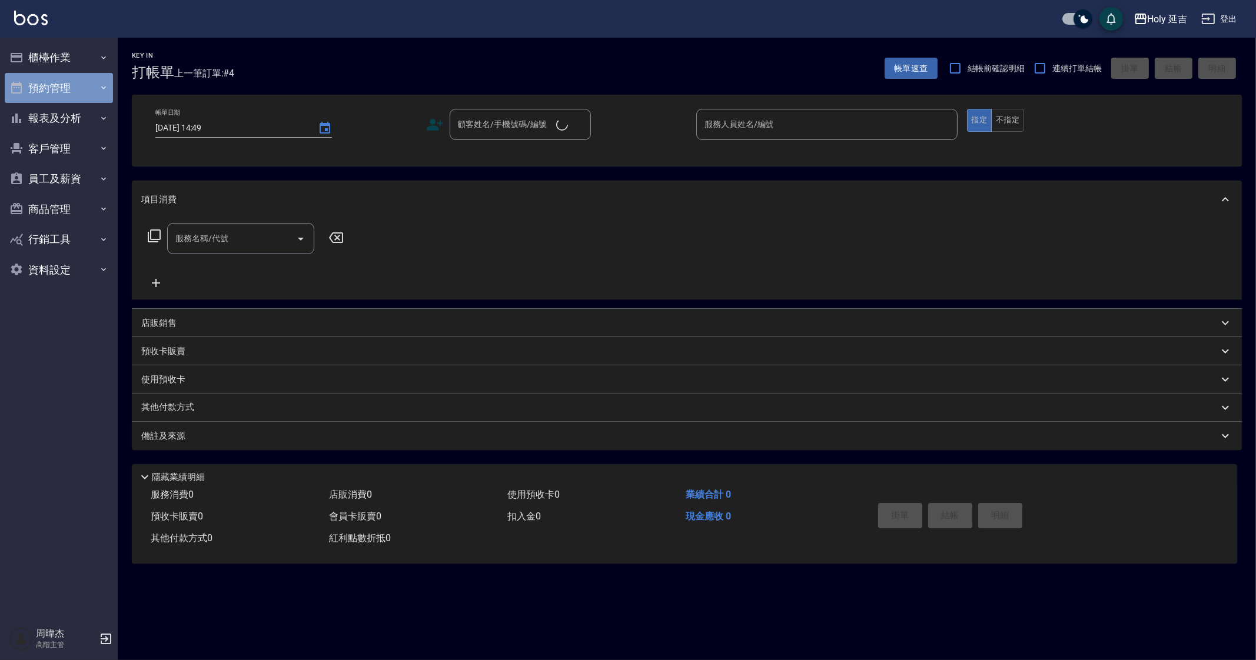
click at [69, 87] on button "預約管理" at bounding box center [59, 88] width 108 height 31
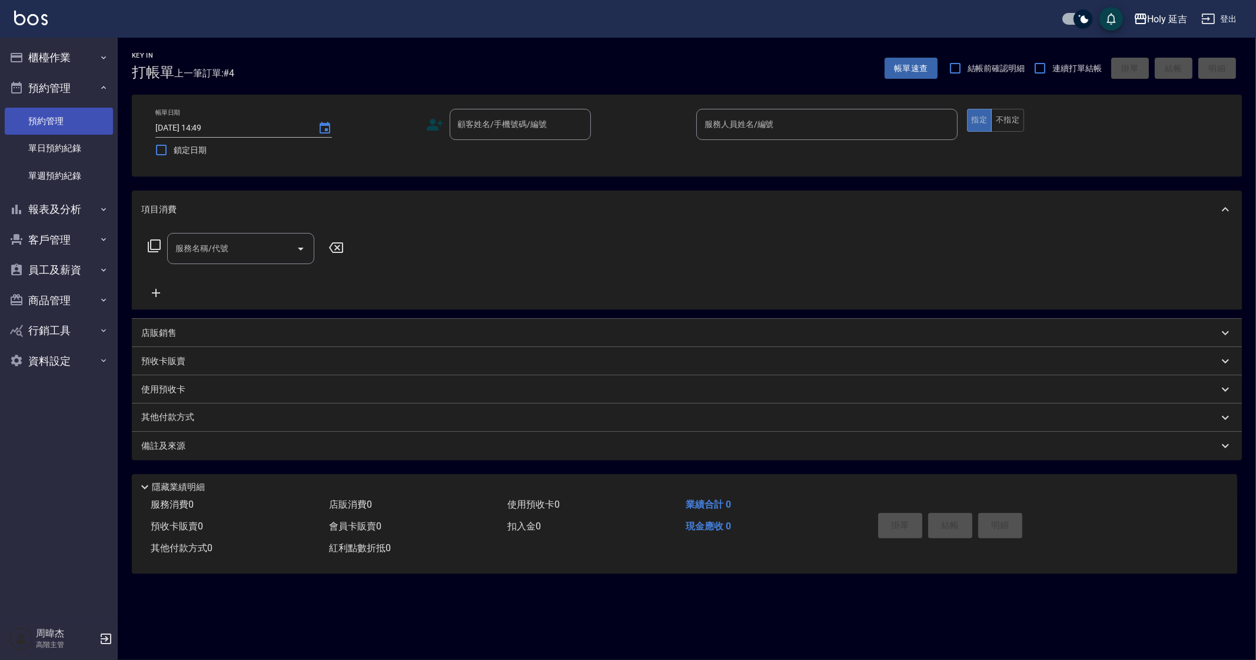
click at [70, 129] on link "預約管理" at bounding box center [59, 121] width 108 height 27
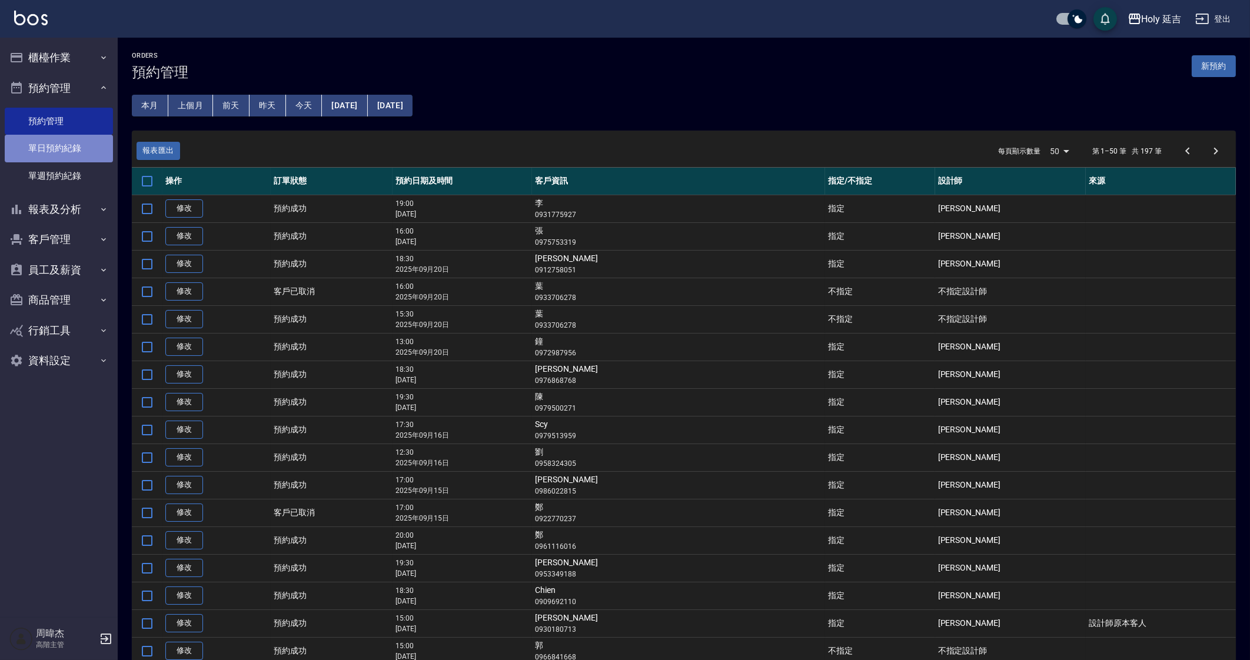
click at [59, 146] on link "單日預約紀錄" at bounding box center [59, 148] width 108 height 27
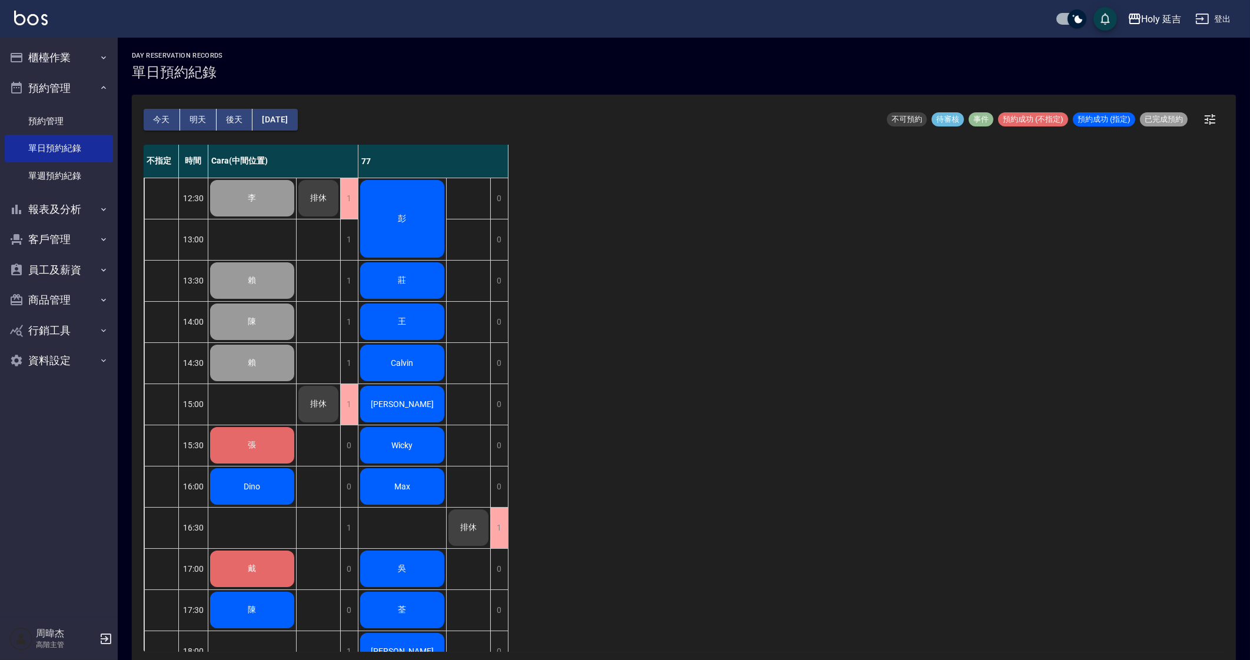
click at [740, 381] on div "不指定 時間 Cara(中間位置) 77 12:30 13:00 13:30 14:00 14:30 15:00 15:30 16:00 16:30 17:0…" at bounding box center [684, 398] width 1081 height 507
click at [57, 92] on button "預約管理" at bounding box center [59, 88] width 108 height 31
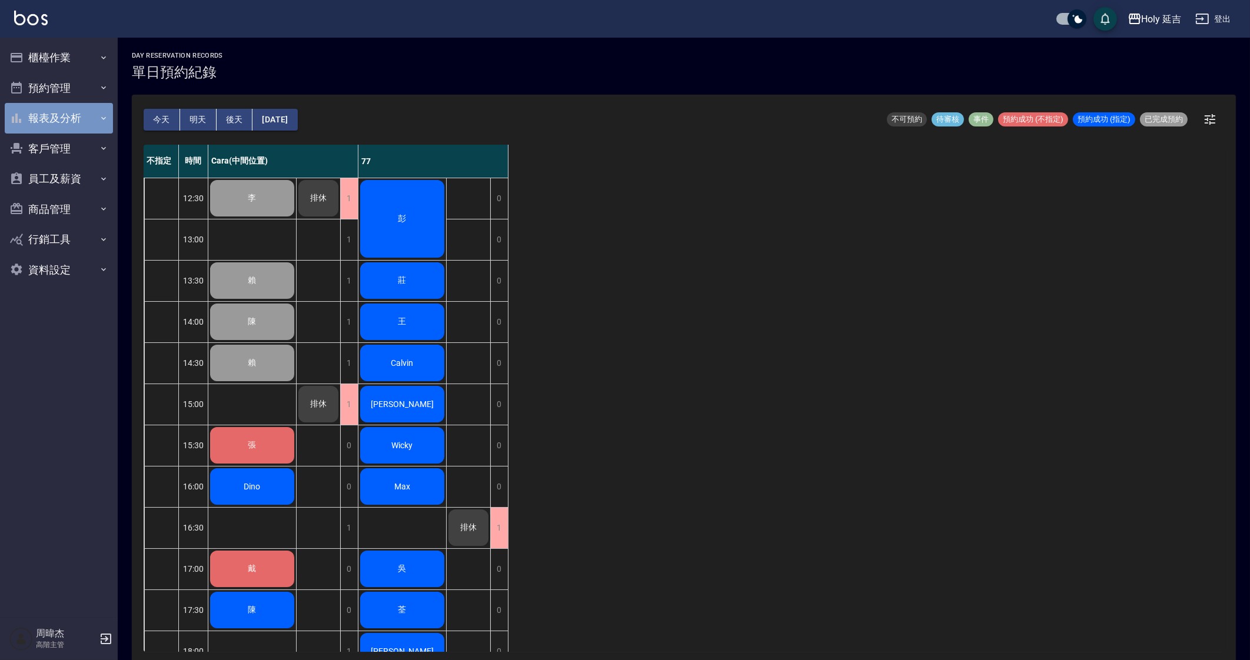
click at [82, 129] on button "報表及分析" at bounding box center [59, 118] width 108 height 31
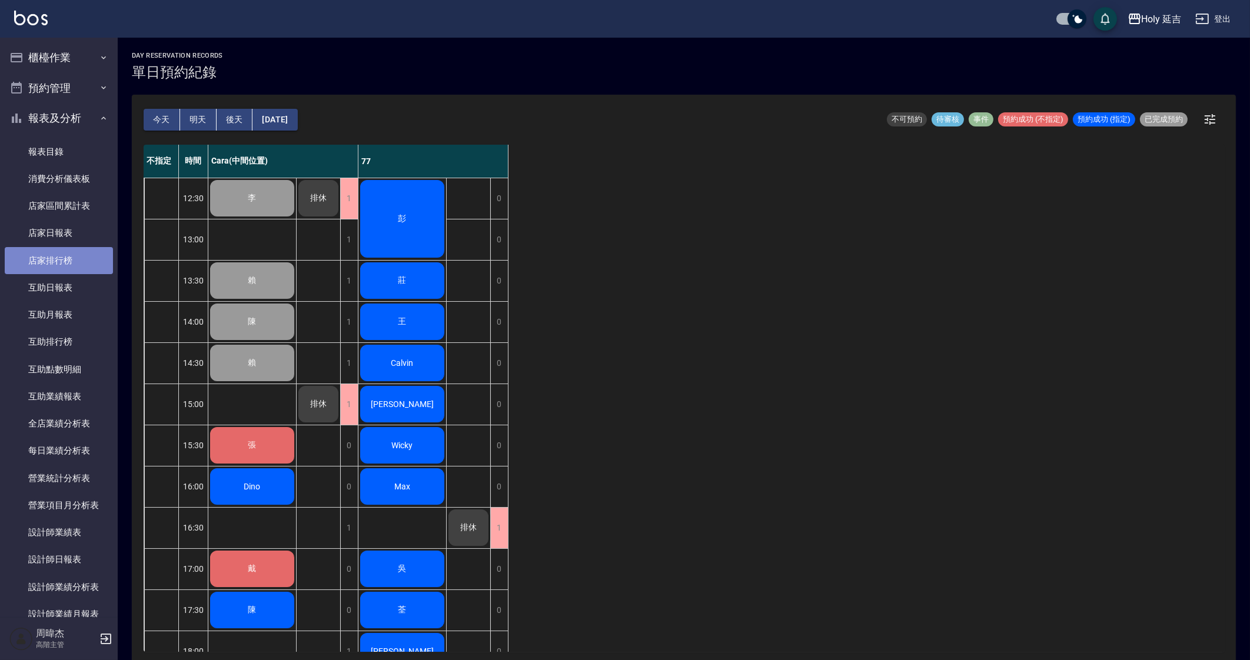
click at [74, 264] on link "店家排行榜" at bounding box center [59, 260] width 108 height 27
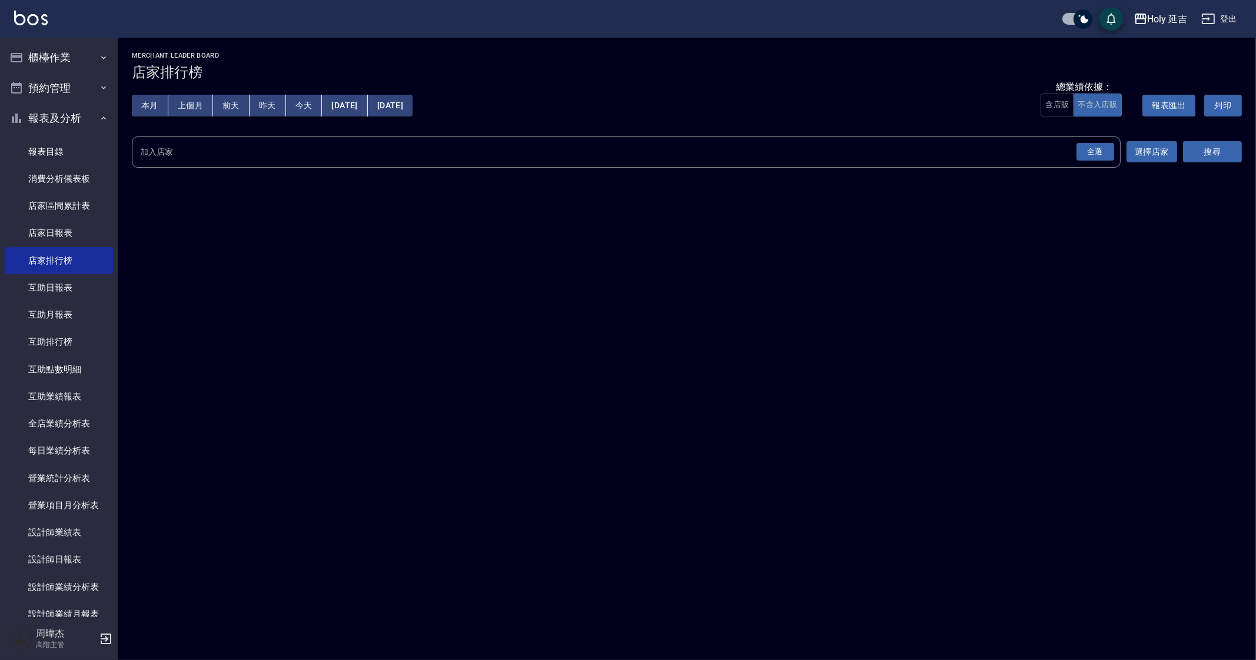
click at [1096, 160] on div "全選" at bounding box center [1096, 152] width 38 height 18
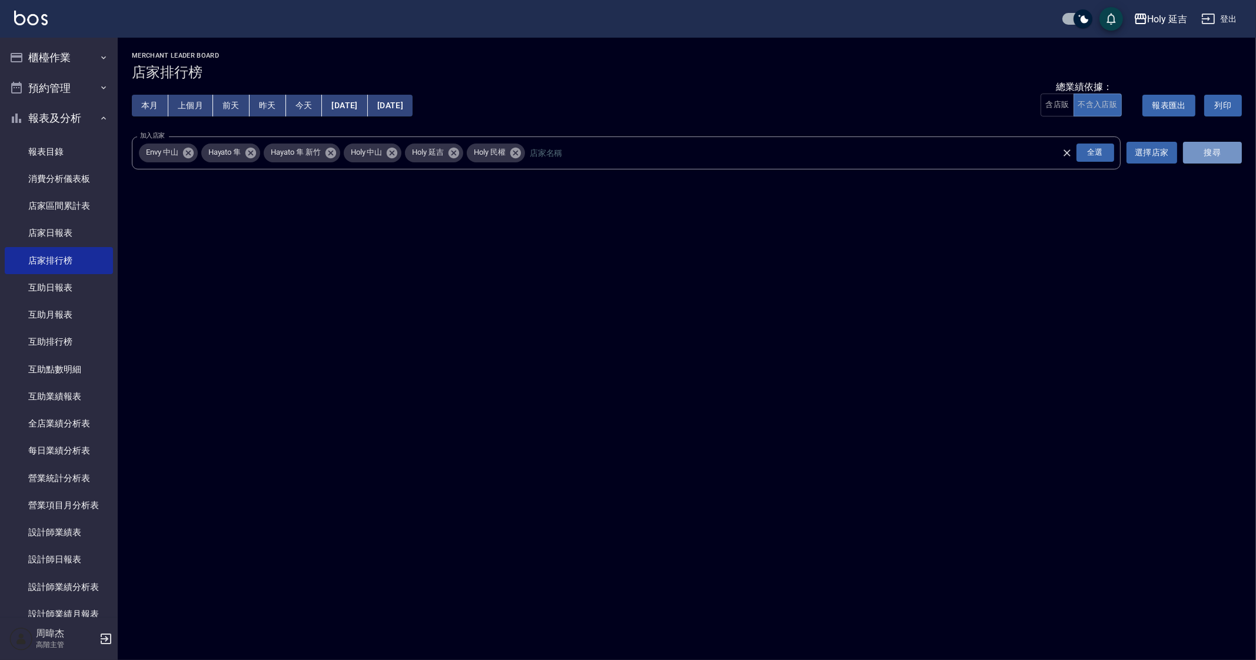
click at [1232, 158] on button "搜尋" at bounding box center [1212, 153] width 59 height 22
